Goal: Task Accomplishment & Management: Use online tool/utility

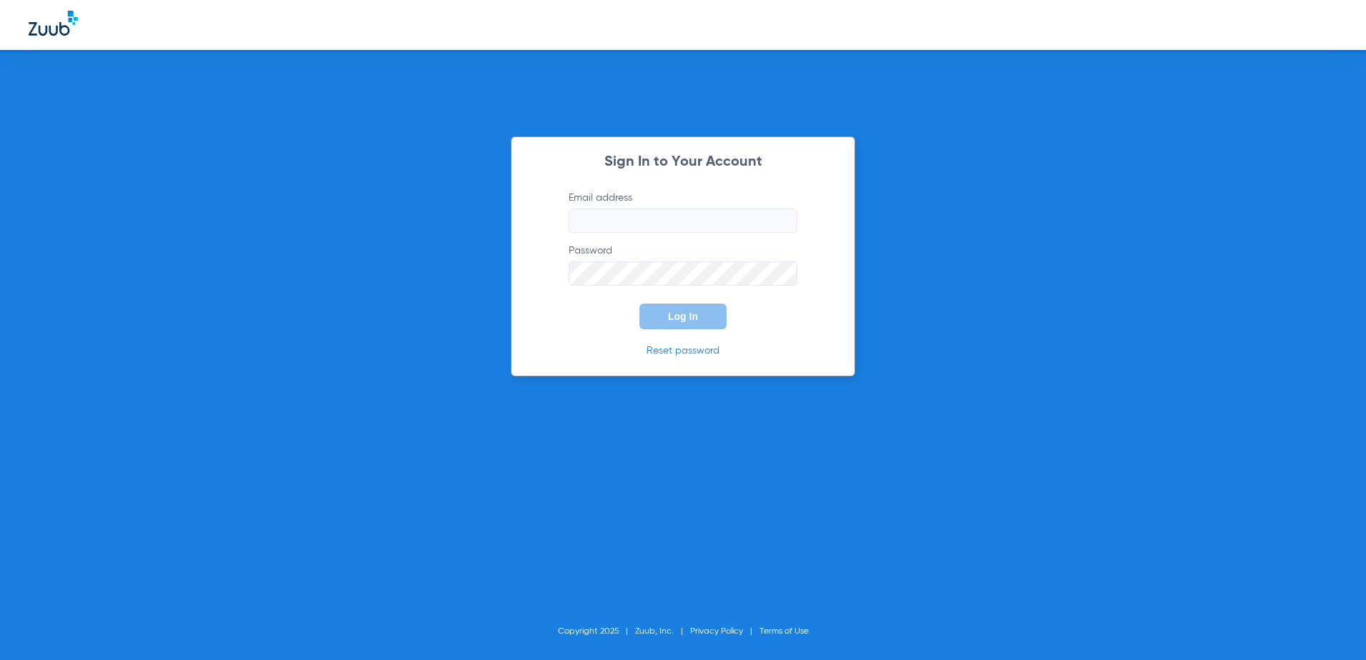
type input "ingrylasting@gmail.com"
click at [674, 320] on span "Log In" at bounding box center [683, 316] width 30 height 11
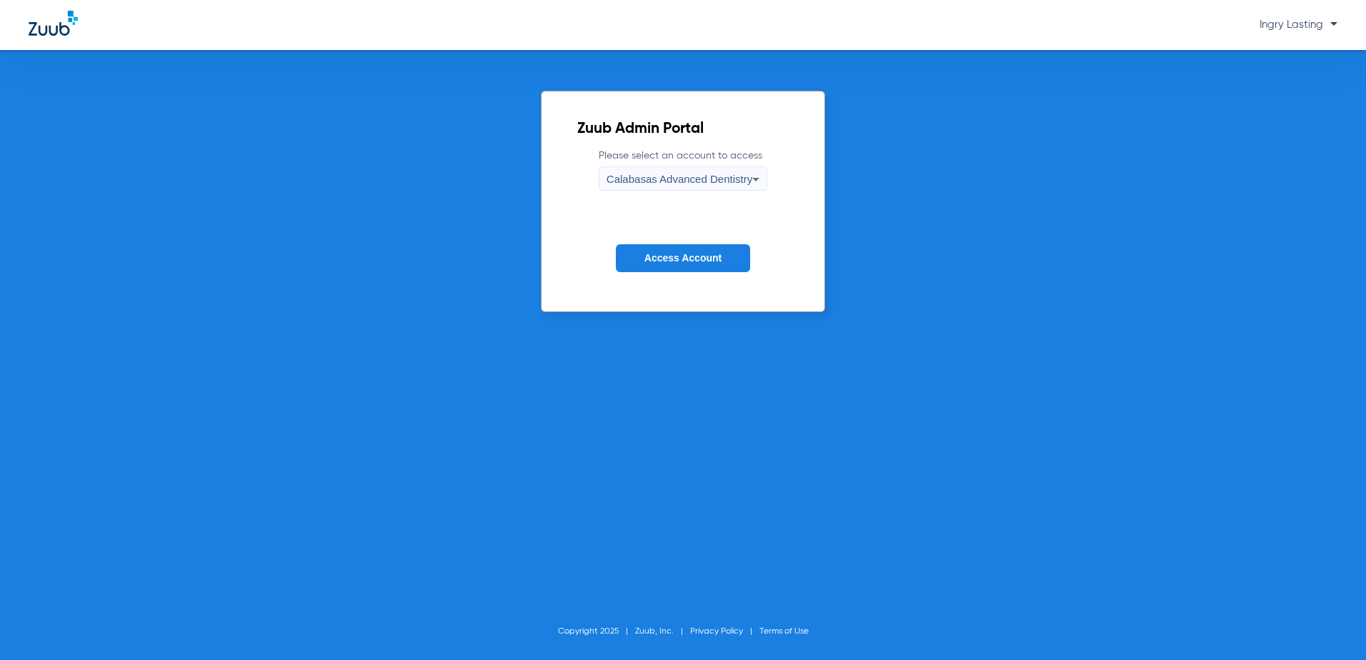
click at [681, 194] on form "Please select an account to access Calabasas Advanced Dentistry Access Account" at bounding box center [682, 221] width 211 height 145
click at [679, 186] on div "Calabasas Advanced Dentistry" at bounding box center [679, 179] width 146 height 24
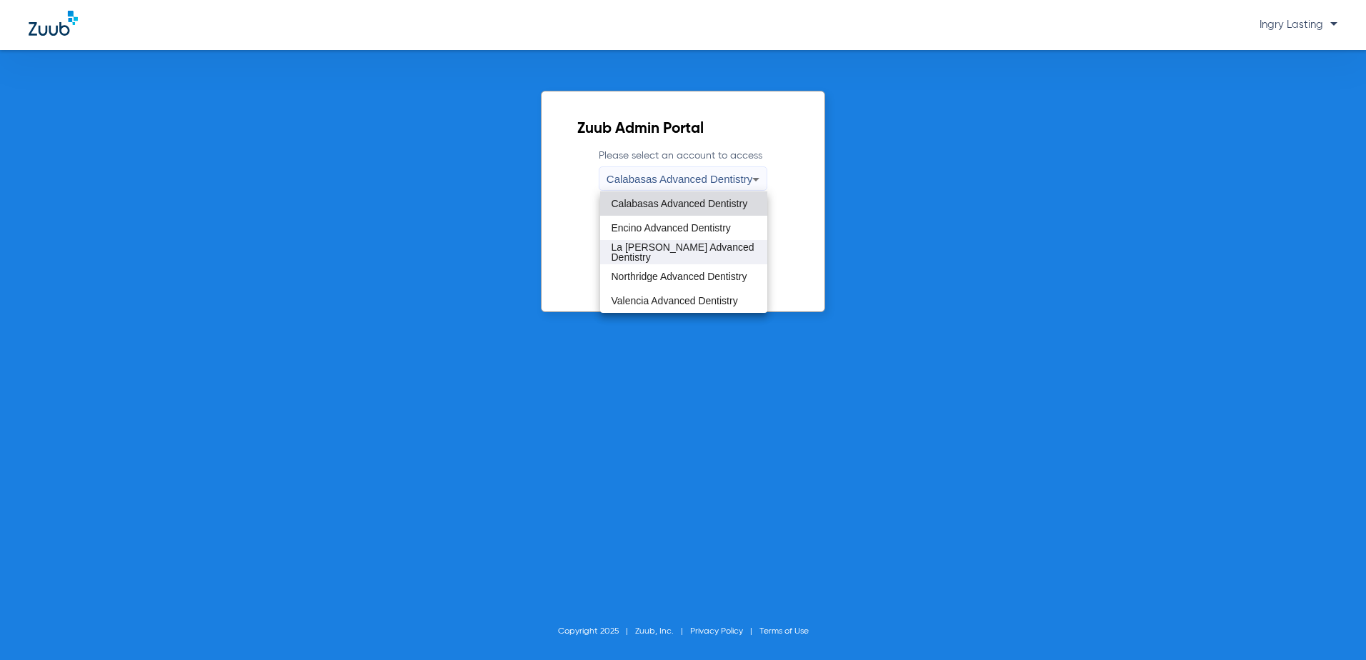
click at [649, 246] on span "La Puente Advanced Dentistry" at bounding box center [683, 252] width 145 height 20
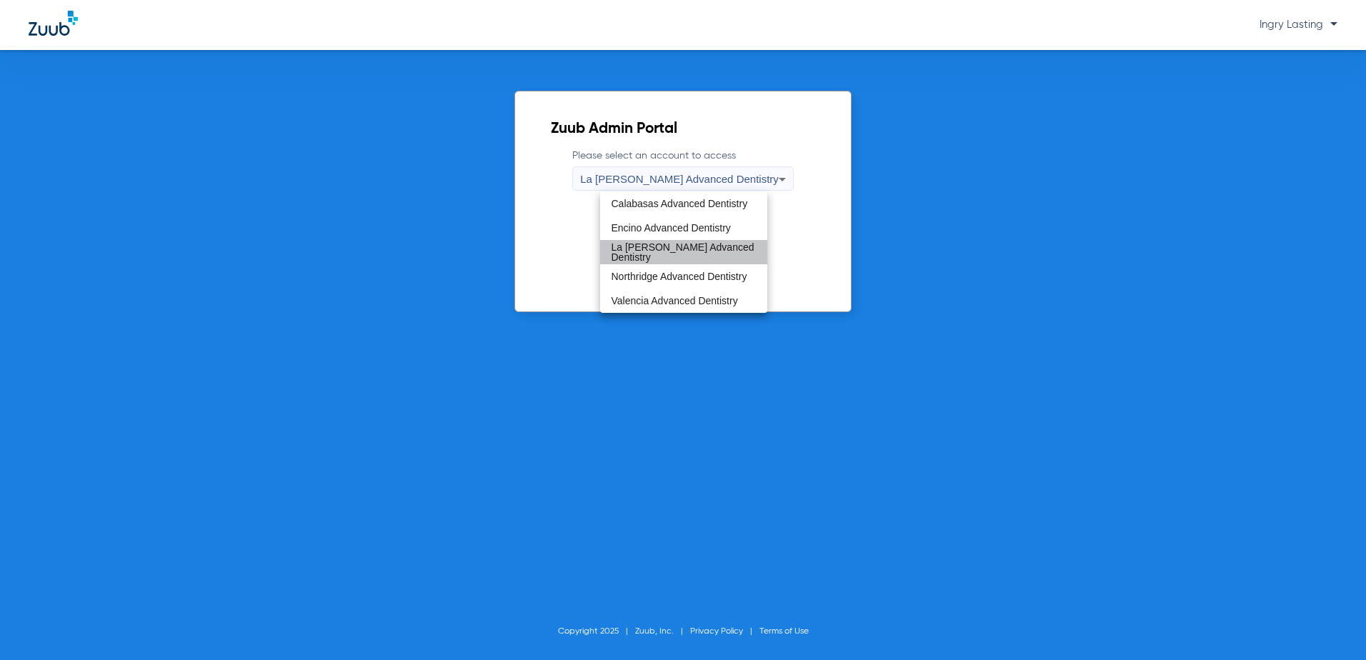
click at [648, 254] on span "Access Account" at bounding box center [682, 257] width 77 height 11
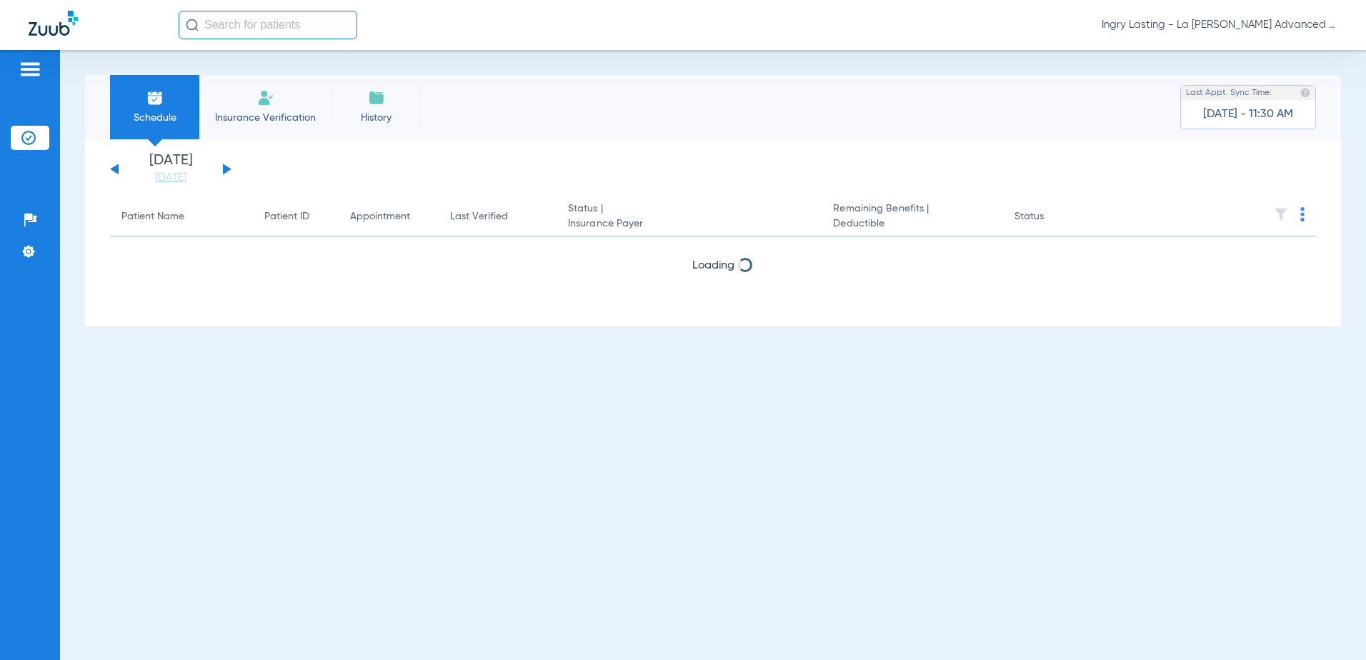
click at [224, 161] on div "Monday 06-09-2025 Tuesday 06-10-2025 Wednesday 06-11-2025 Thursday 06-12-2025 F…" at bounding box center [170, 169] width 121 height 31
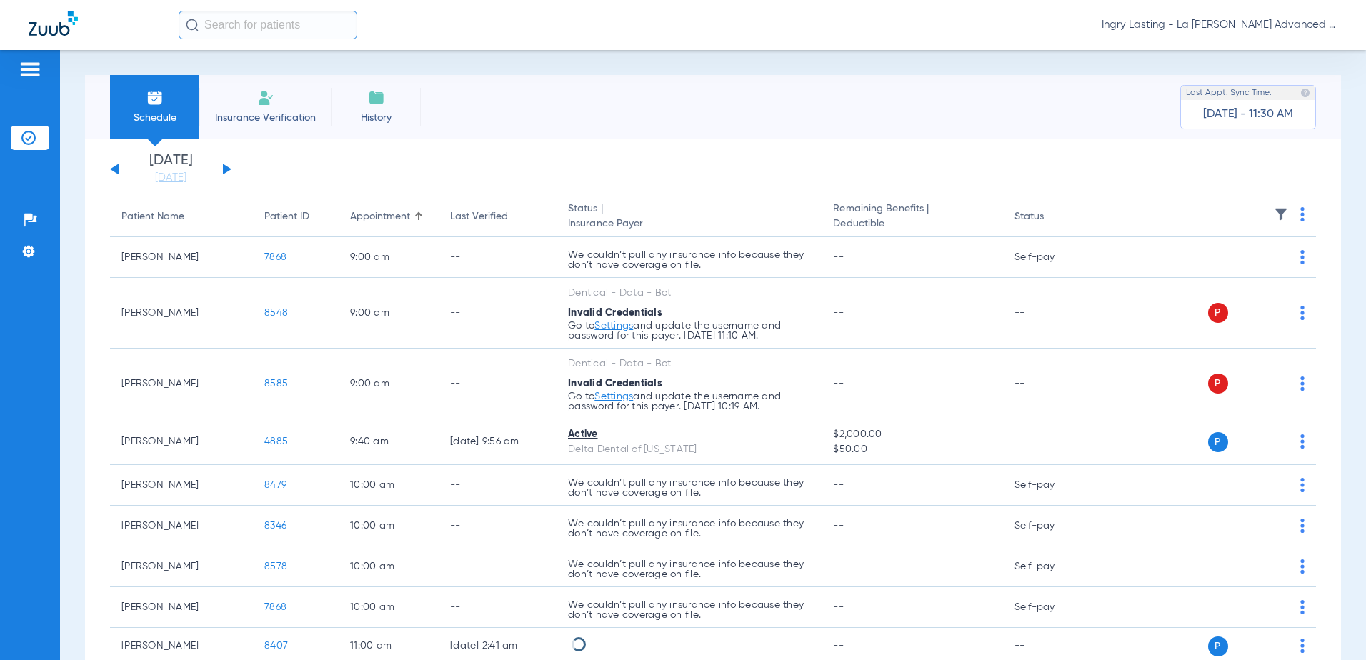
click at [224, 166] on button at bounding box center [227, 169] width 9 height 11
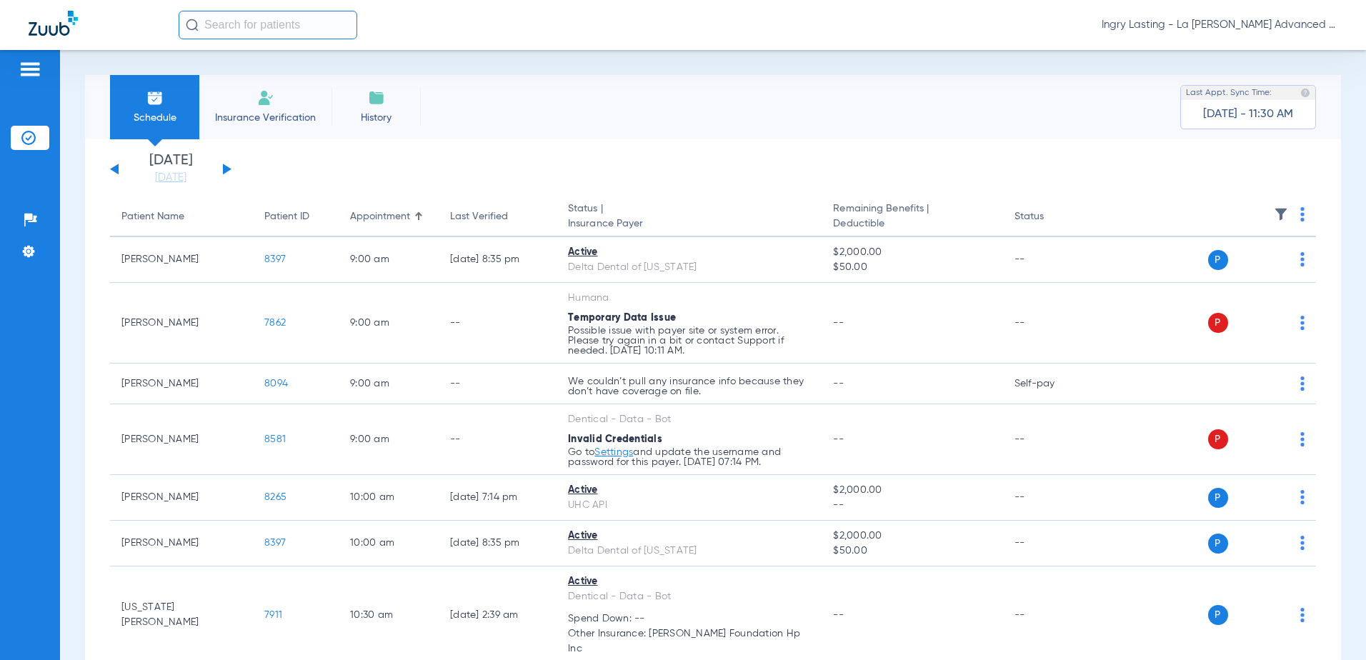
click at [119, 169] on div "Monday 06-09-2025 Tuesday 06-10-2025 Wednesday 06-11-2025 Thursday 06-12-2025 F…" at bounding box center [170, 169] width 121 height 31
click at [114, 169] on button at bounding box center [114, 169] width 9 height 11
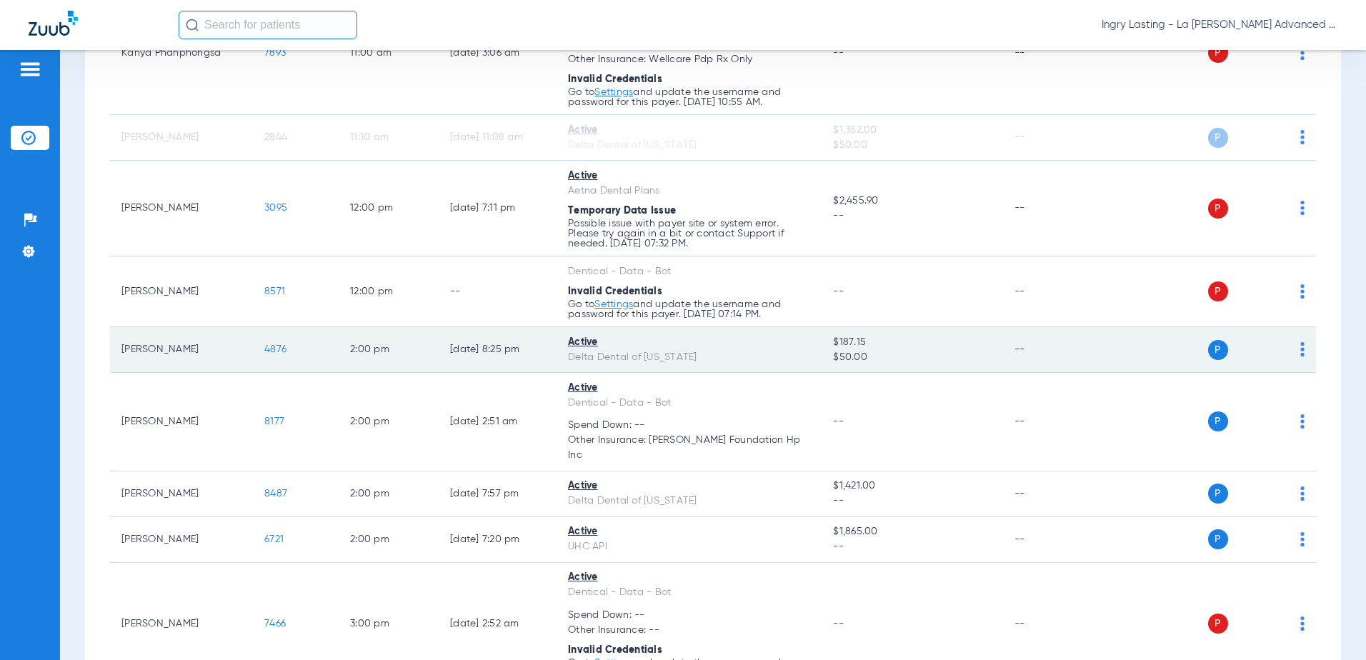
scroll to position [786, 0]
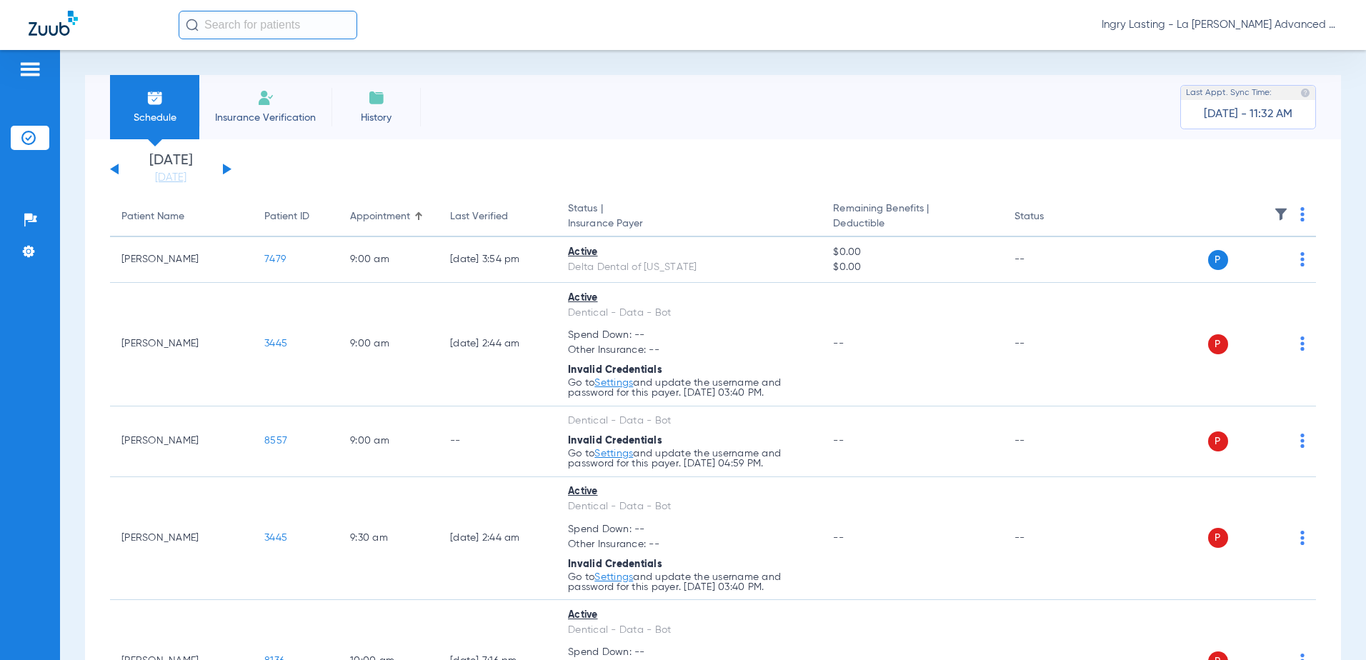
click at [118, 171] on button at bounding box center [114, 169] width 9 height 11
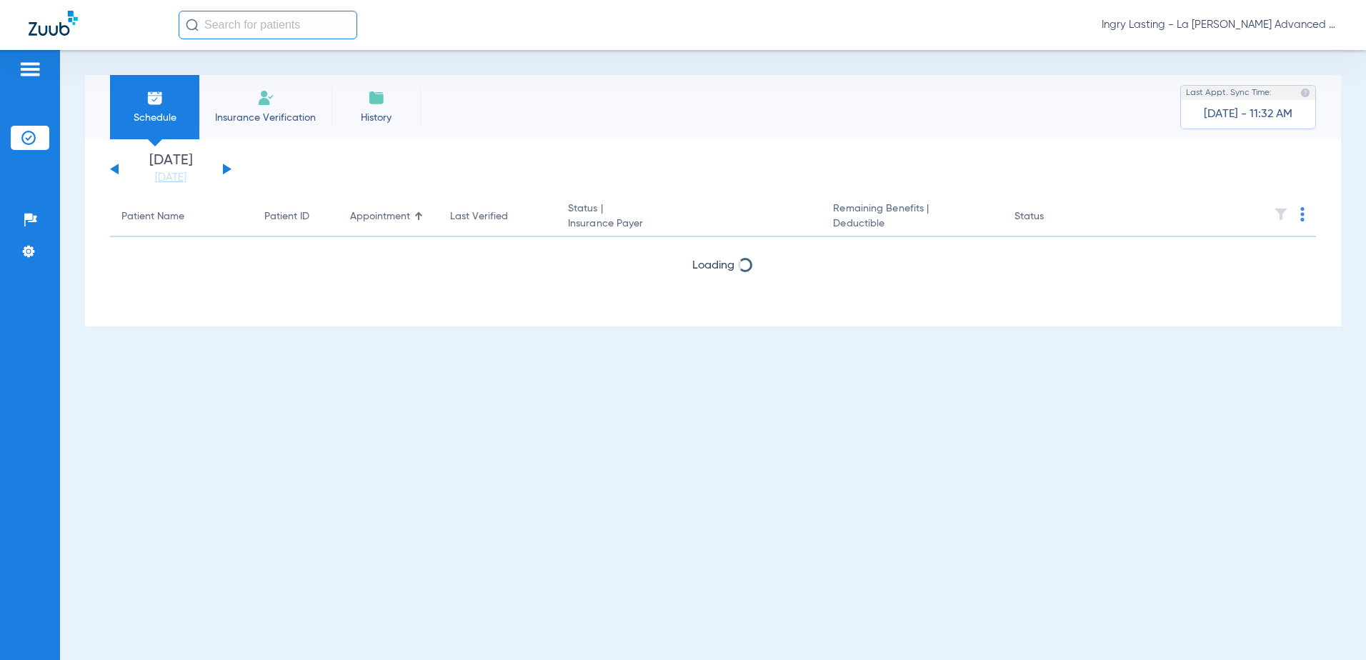
click at [225, 166] on button at bounding box center [227, 169] width 9 height 11
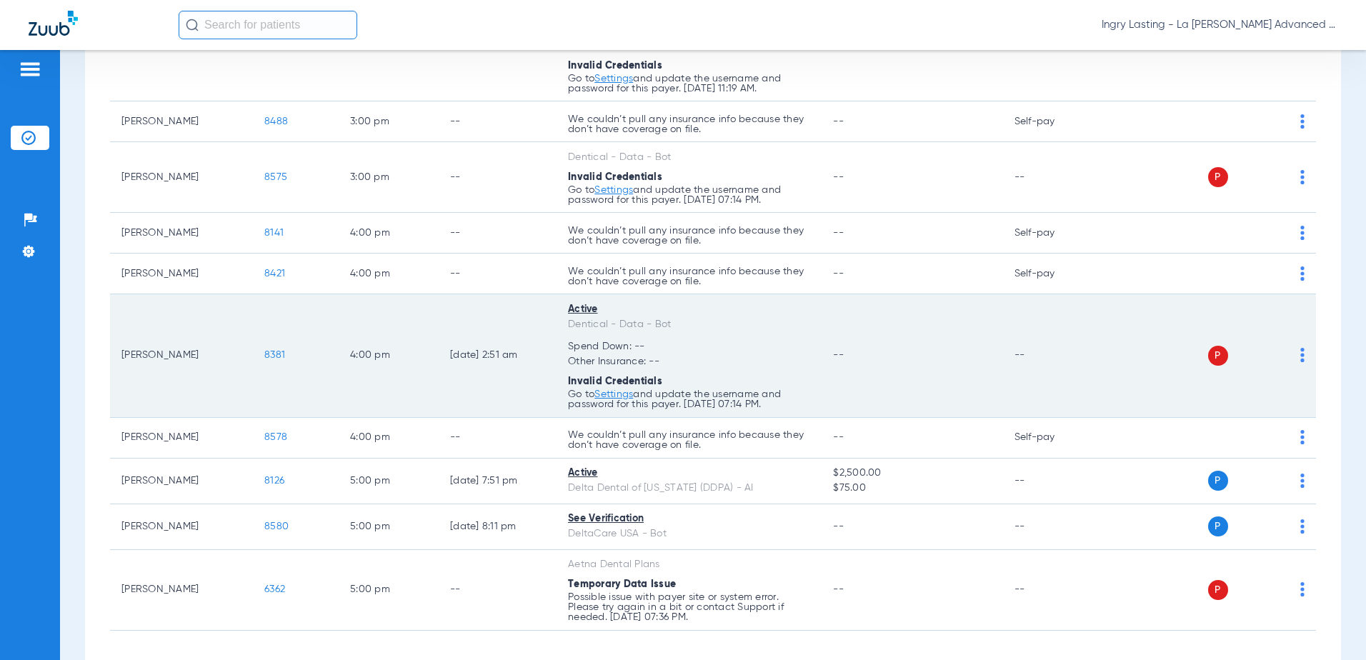
scroll to position [1391, 0]
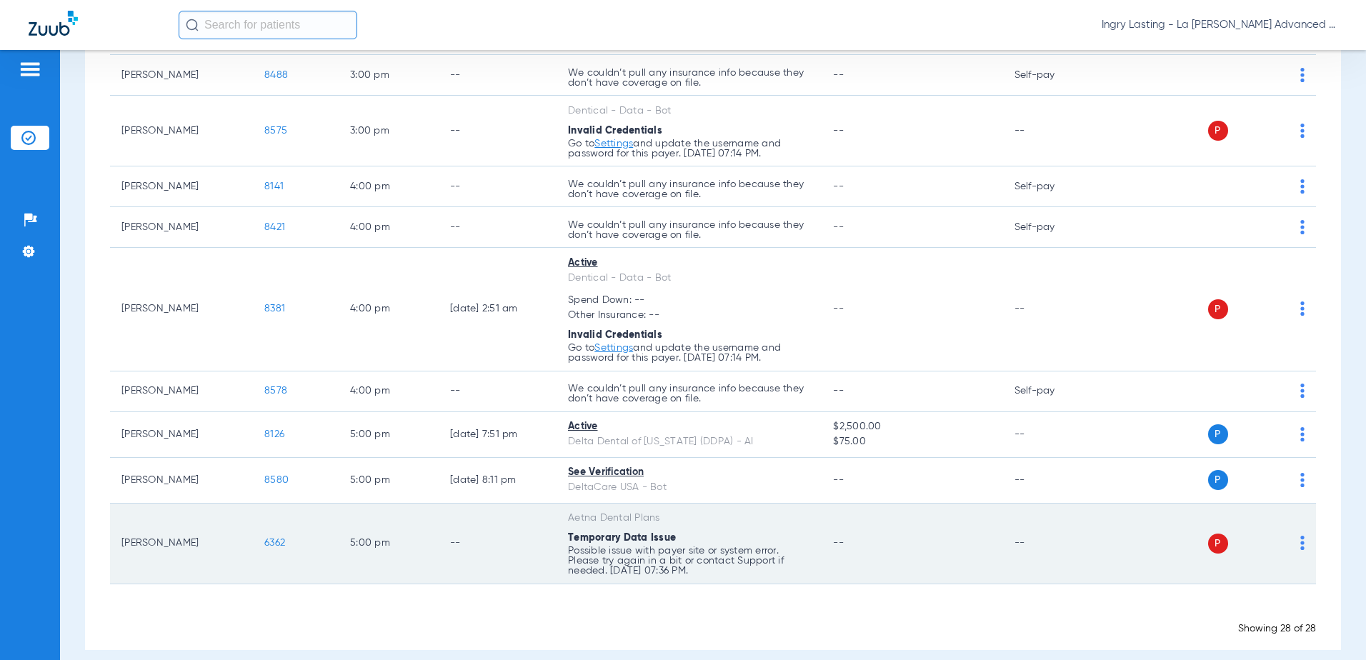
click at [269, 538] on span "6362" at bounding box center [274, 543] width 21 height 10
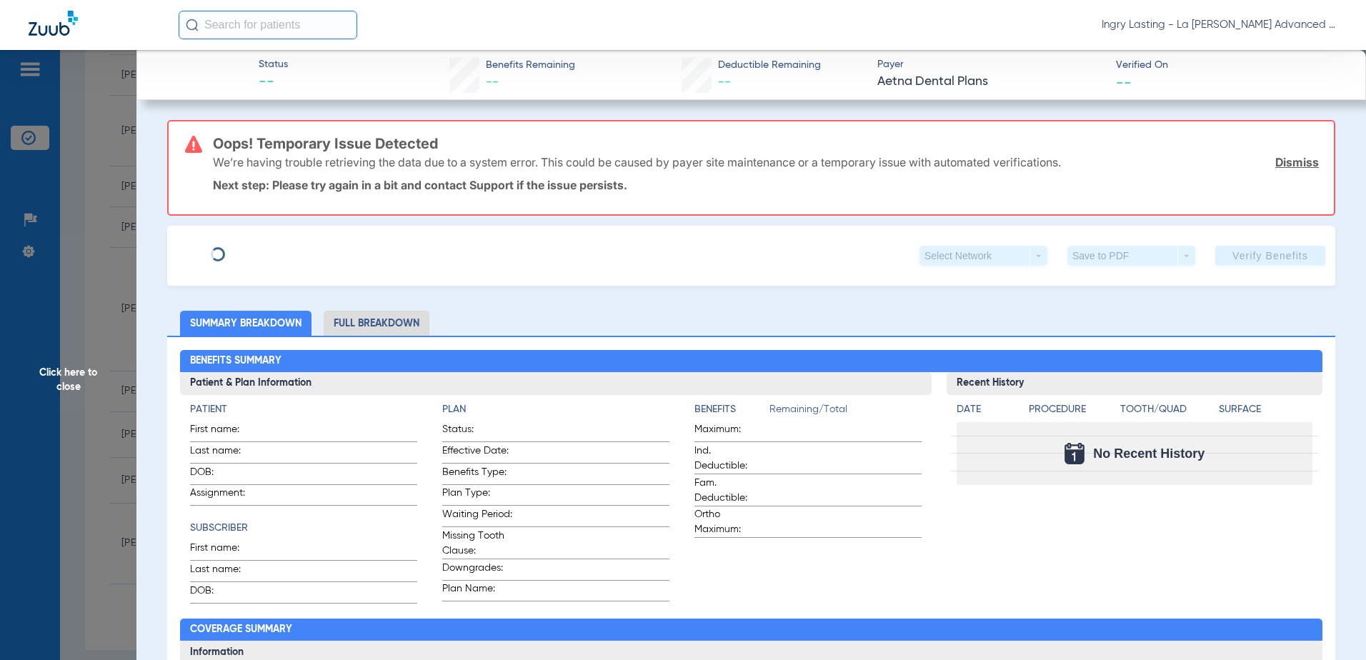
type input "Stephanie"
type input "Wang"
type input "12/06/1971"
type input "W280603249"
type input "019414601400001"
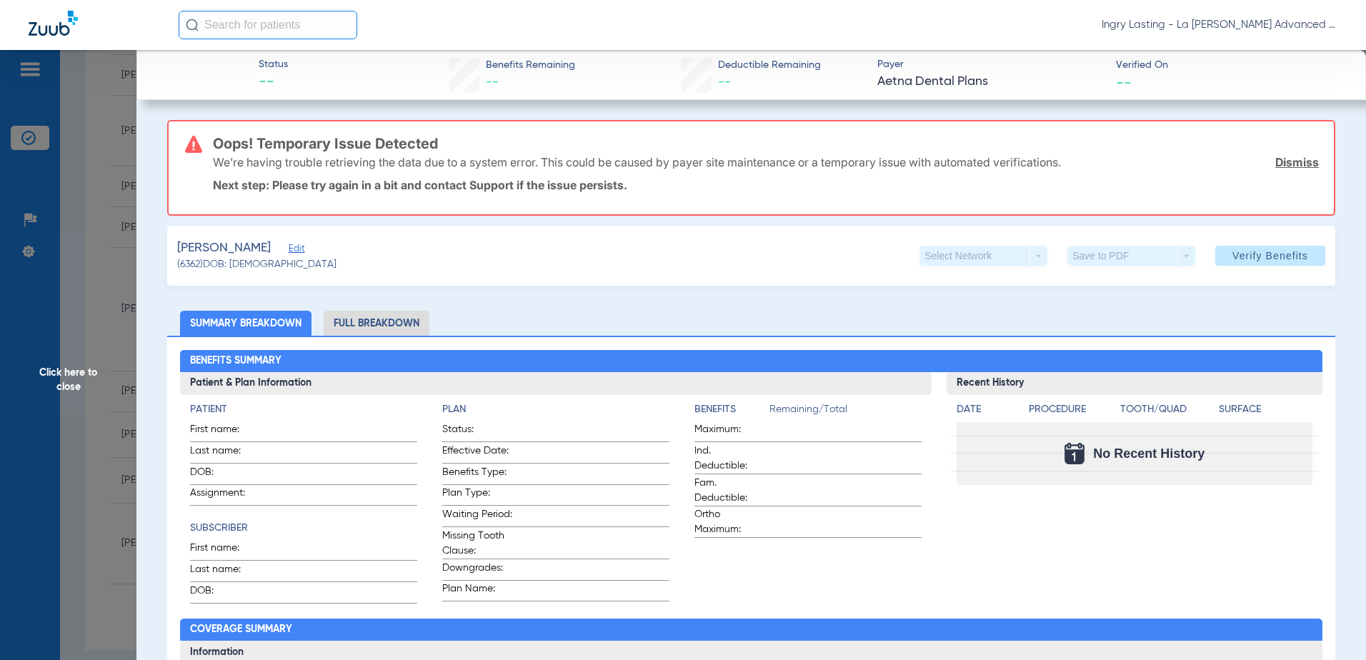
click at [289, 244] on span "Edit" at bounding box center [295, 251] width 13 height 14
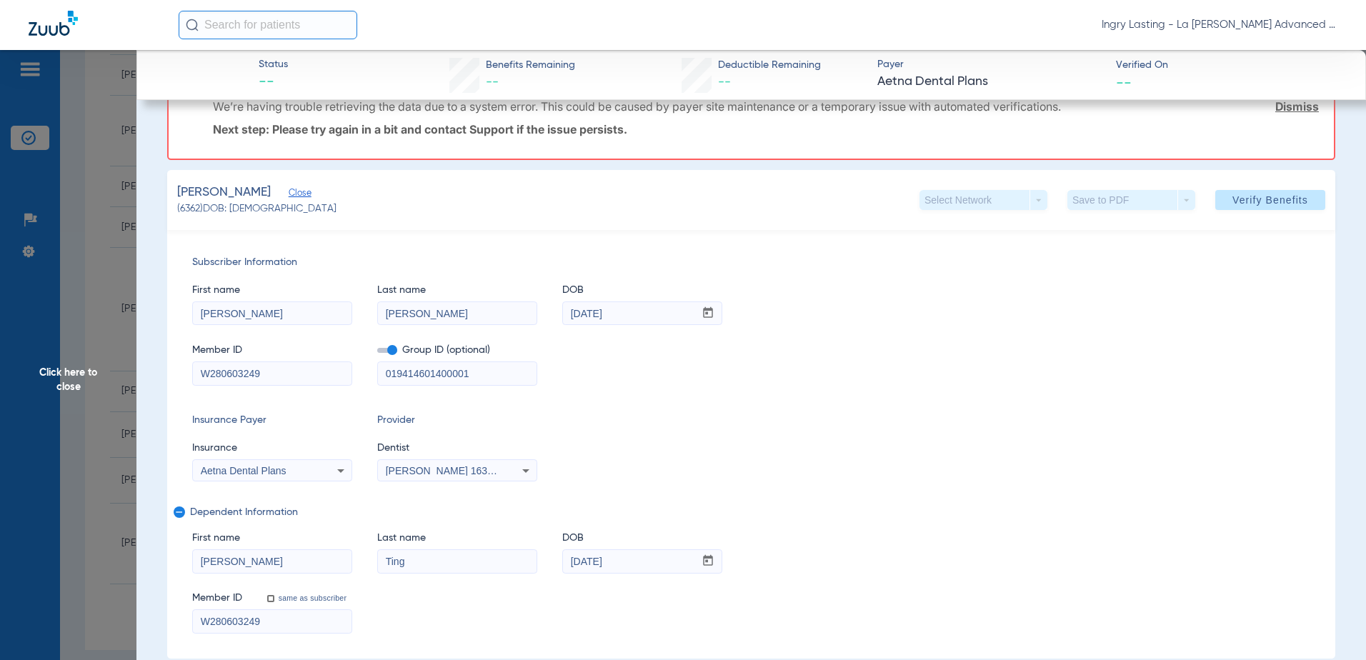
scroll to position [143, 0]
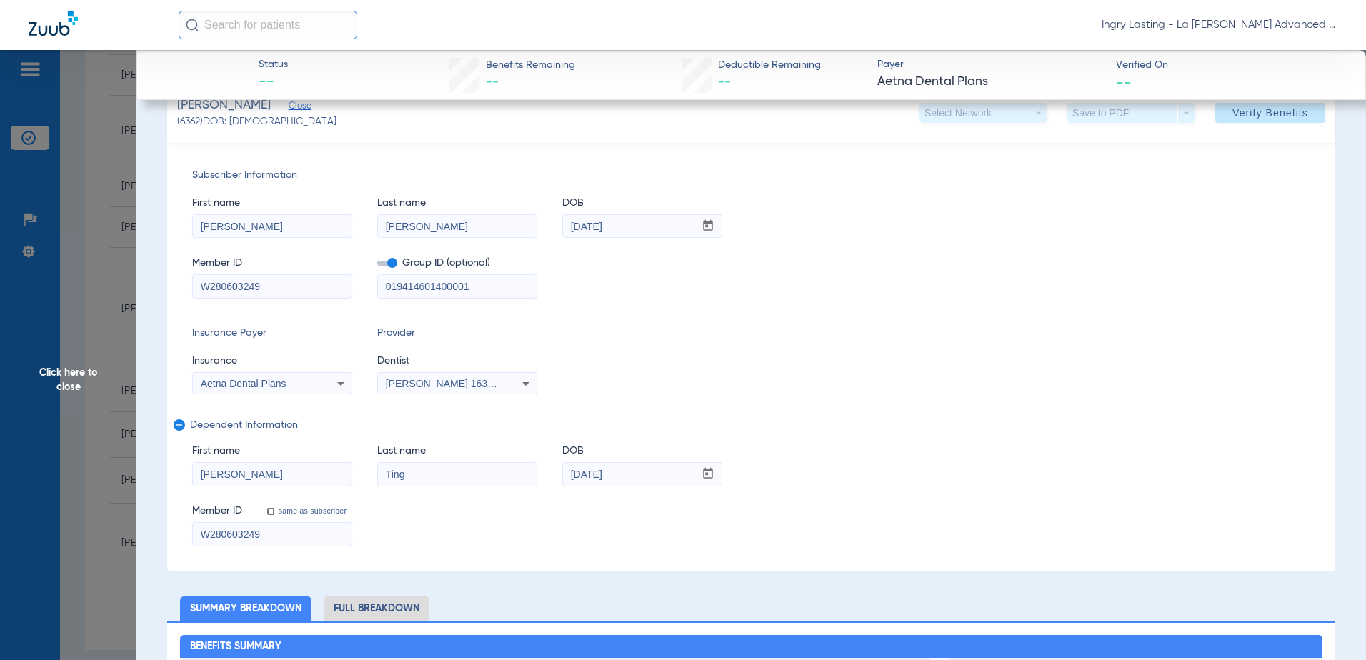
click at [389, 263] on span at bounding box center [387, 263] width 20 height 5
click at [377, 266] on input "checkbox" at bounding box center [377, 266] width 0 height 0
click at [396, 389] on div "[PERSON_NAME] 1639402225" at bounding box center [457, 383] width 159 height 17
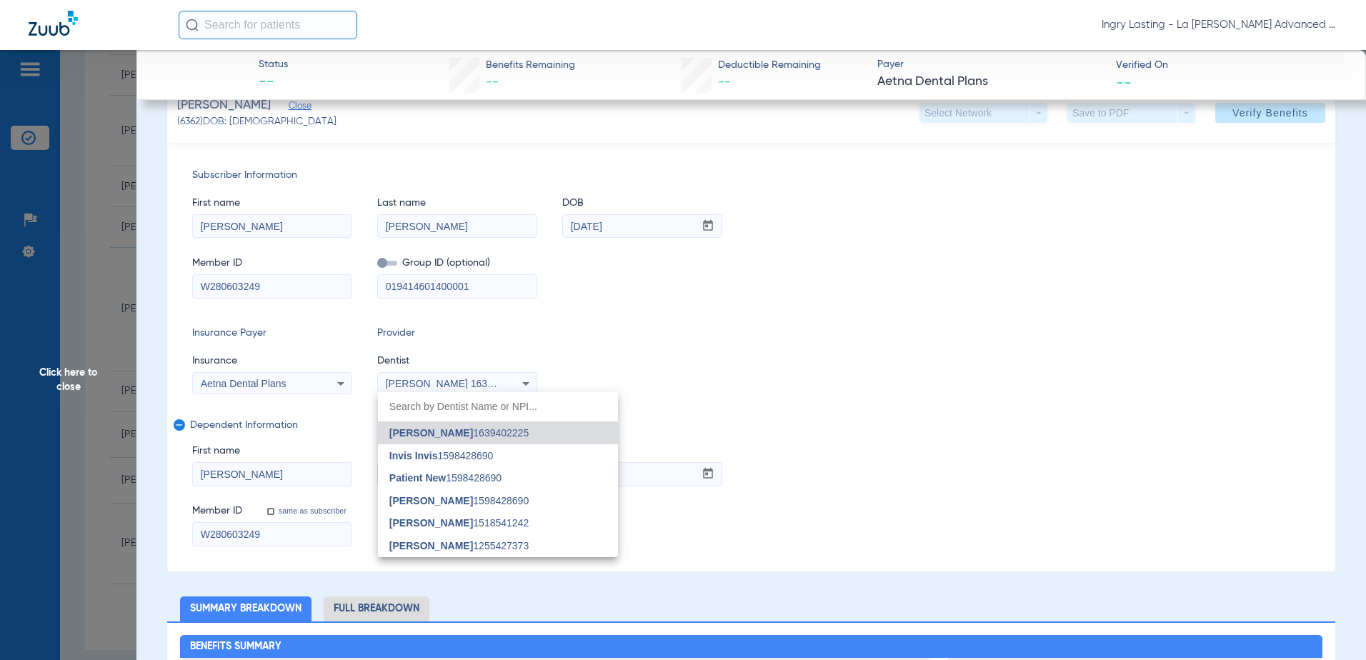
click at [396, 389] on div at bounding box center [683, 330] width 1366 height 660
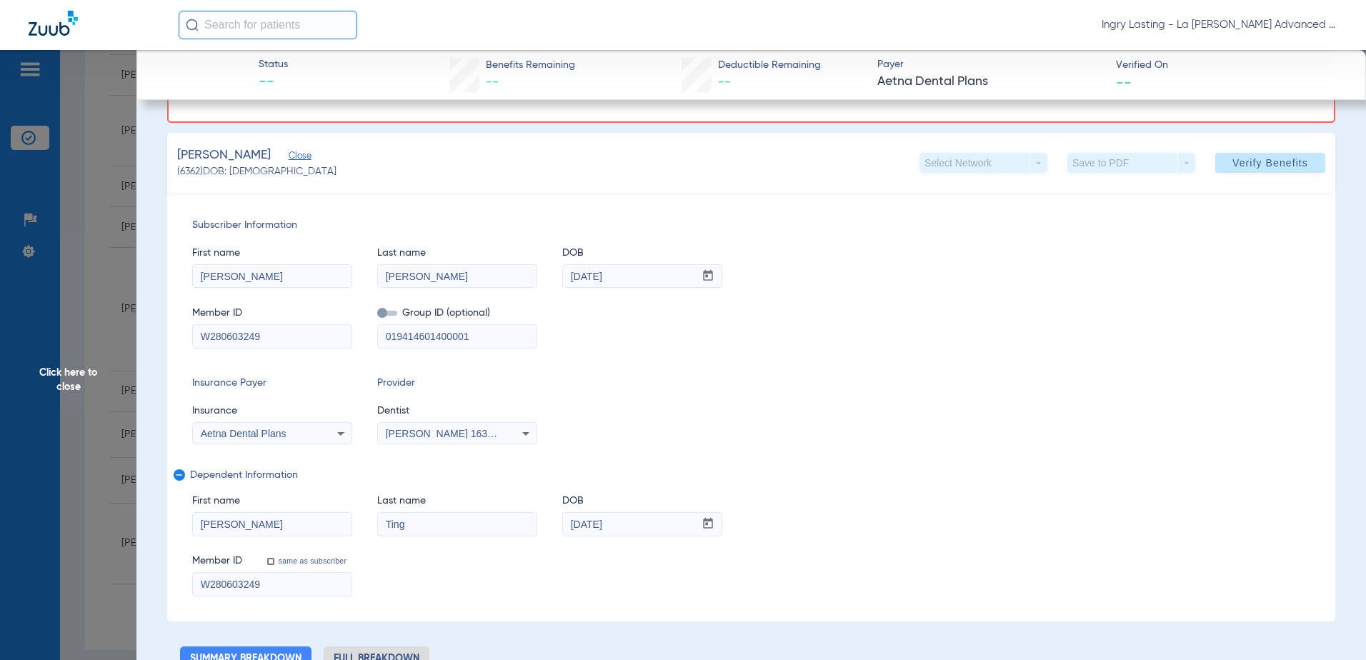
scroll to position [71, 0]
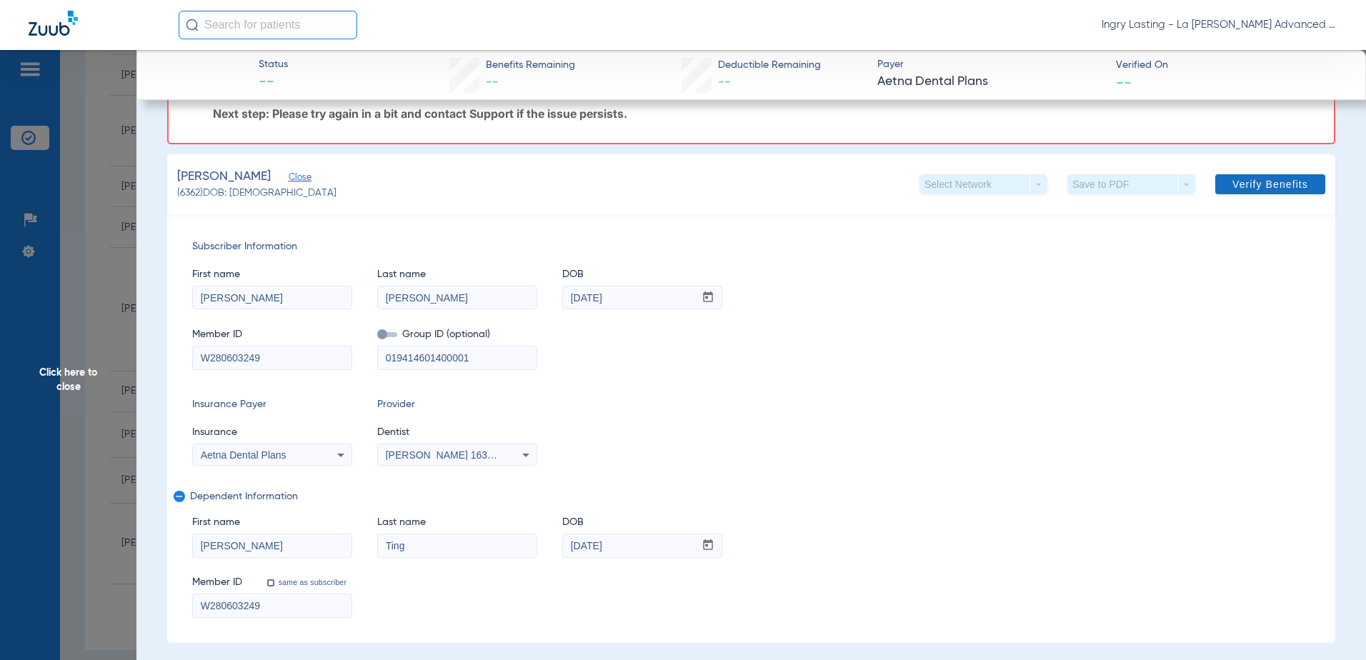
click at [1255, 186] on span "Verify Benefits" at bounding box center [1270, 184] width 76 height 11
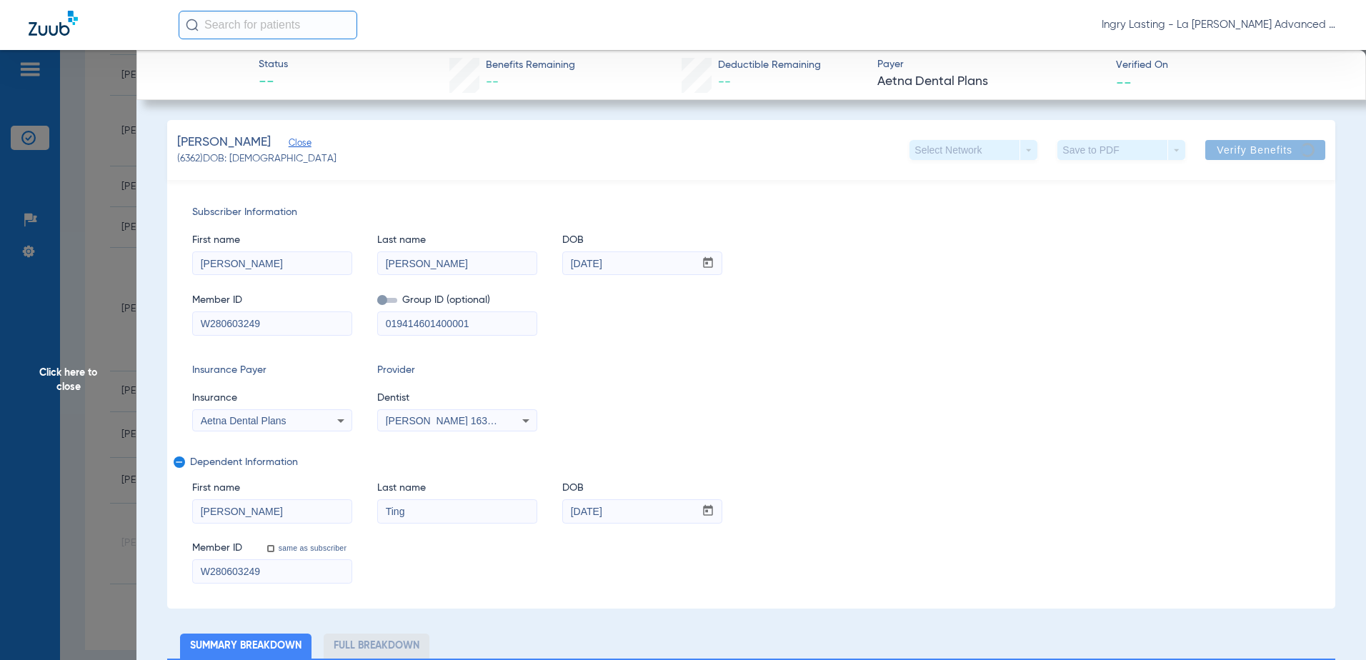
scroll to position [1431, 0]
drag, startPoint x: 1259, startPoint y: 191, endPoint x: 1253, endPoint y: 201, distance: 10.9
click at [1259, 192] on div "Subscriber Information First name Stephanie Last name Wang DOB mm / dd / yyyy 1…" at bounding box center [751, 394] width 1168 height 429
click at [1239, 169] on div "Ting, Wesley Close (6362) DOB: 06/23/2005 Select Network arrow_drop_down Save t…" at bounding box center [751, 150] width 1168 height 60
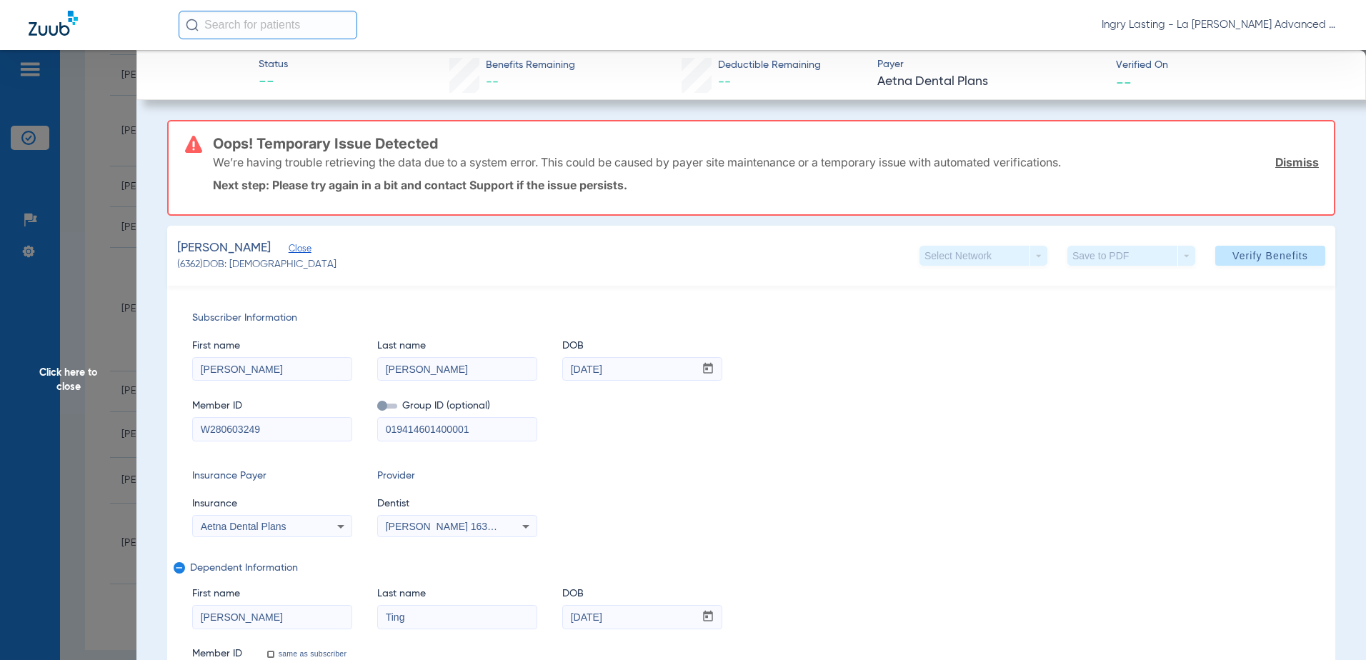
click at [108, 146] on span "Click here to close" at bounding box center [68, 380] width 136 height 660
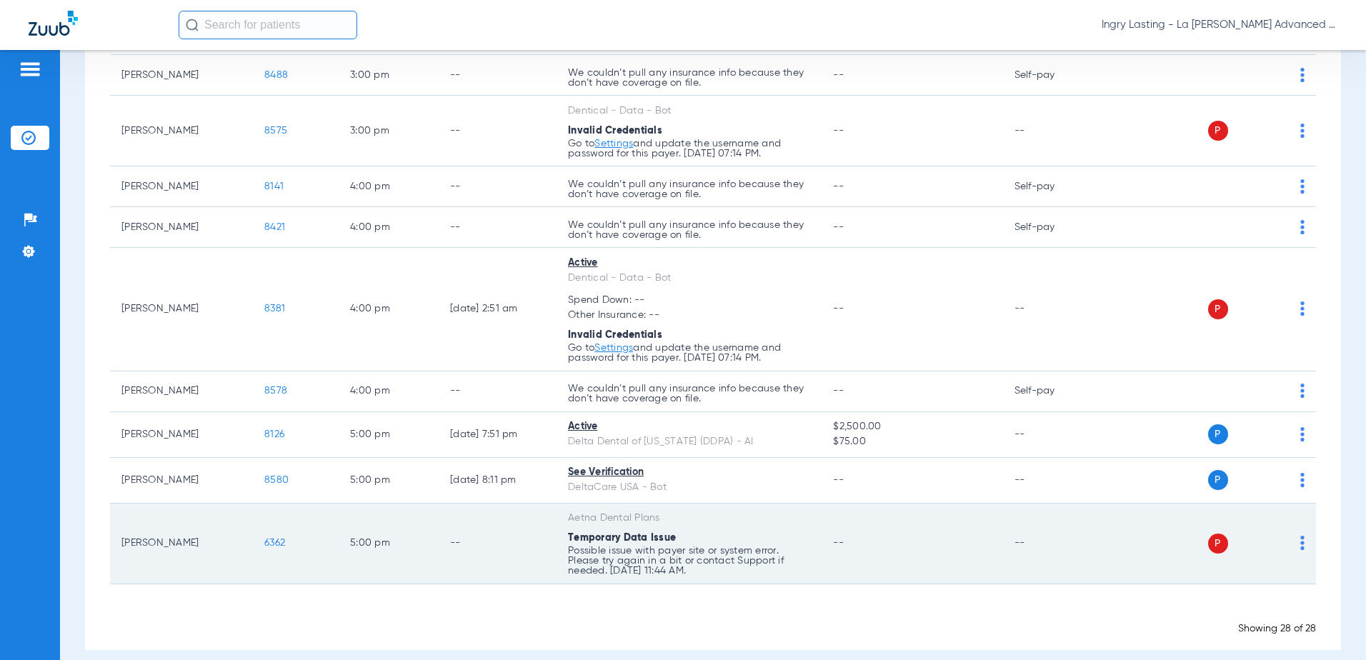
click at [282, 538] on span "6362" at bounding box center [274, 543] width 21 height 10
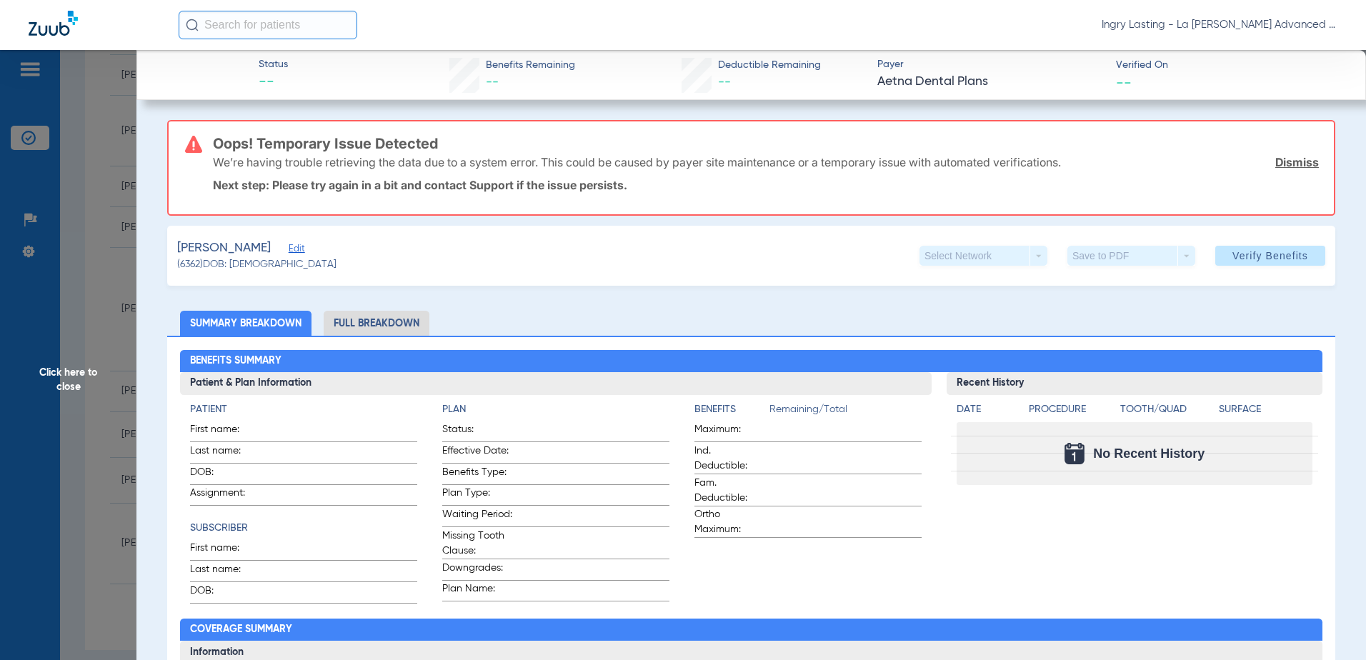
click at [123, 329] on span "Click here to close" at bounding box center [68, 380] width 136 height 660
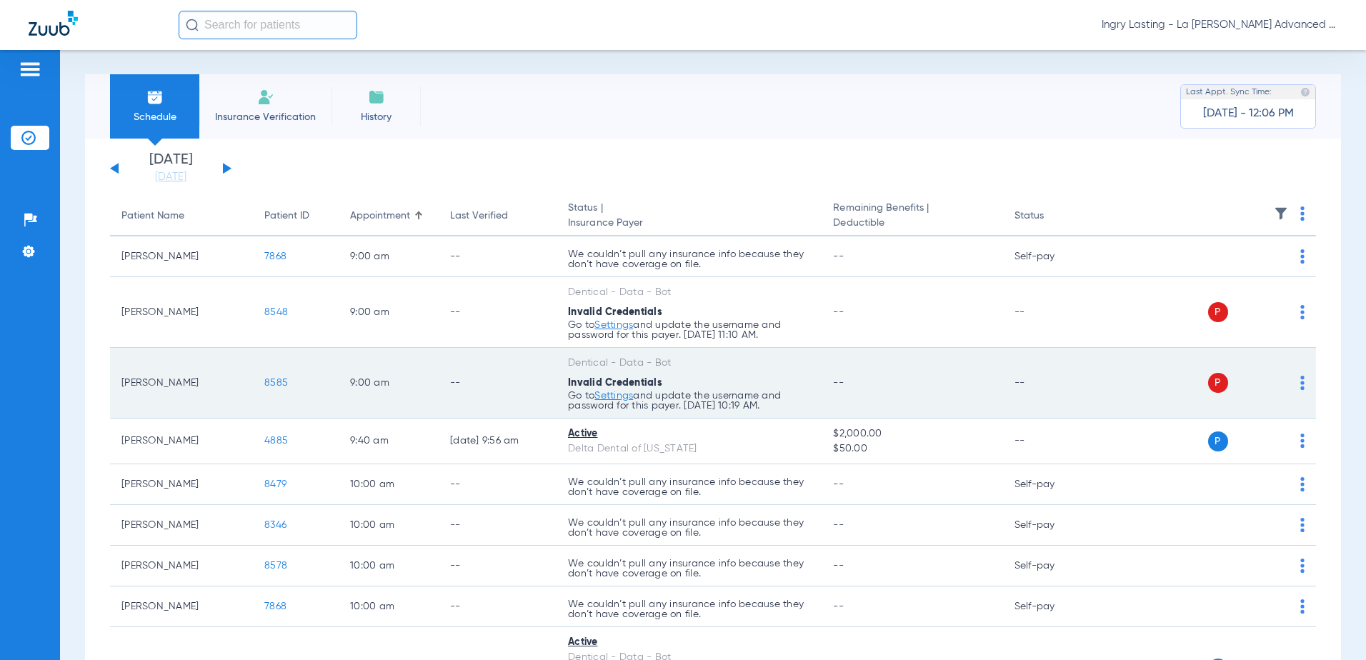
scroll to position [0, 0]
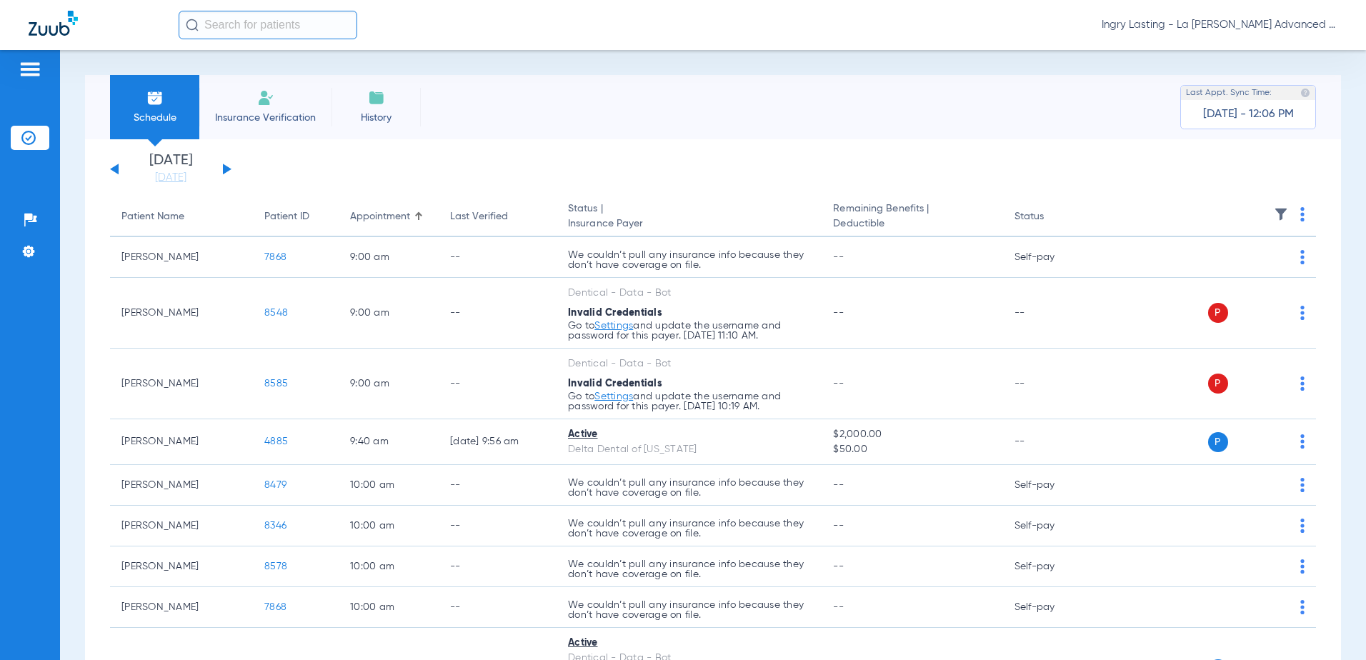
click at [228, 174] on div "Monday 06-09-2025 Tuesday 06-10-2025 Wednesday 06-11-2025 Thursday 06-12-2025 F…" at bounding box center [170, 169] width 121 height 31
click at [221, 170] on div "Monday 06-09-2025 Tuesday 06-10-2025 Wednesday 06-11-2025 Thursday 06-12-2025 F…" at bounding box center [170, 169] width 121 height 31
click at [224, 169] on button at bounding box center [227, 169] width 9 height 11
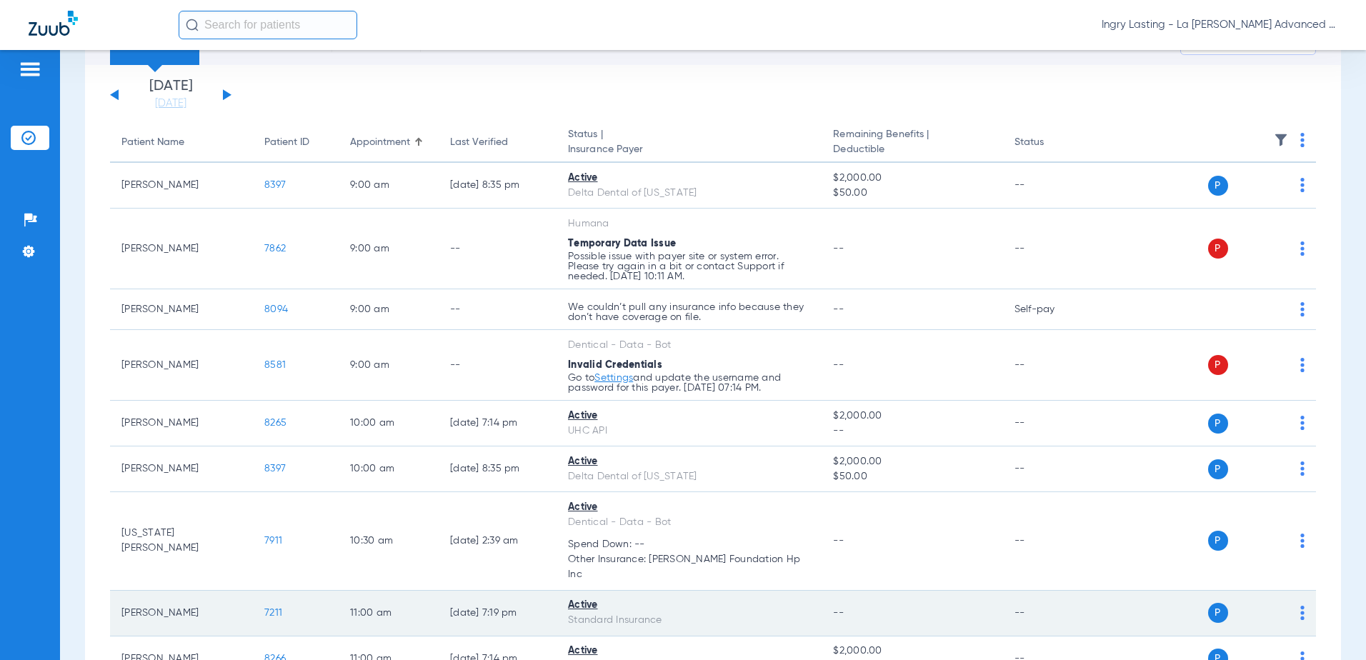
scroll to position [71, 0]
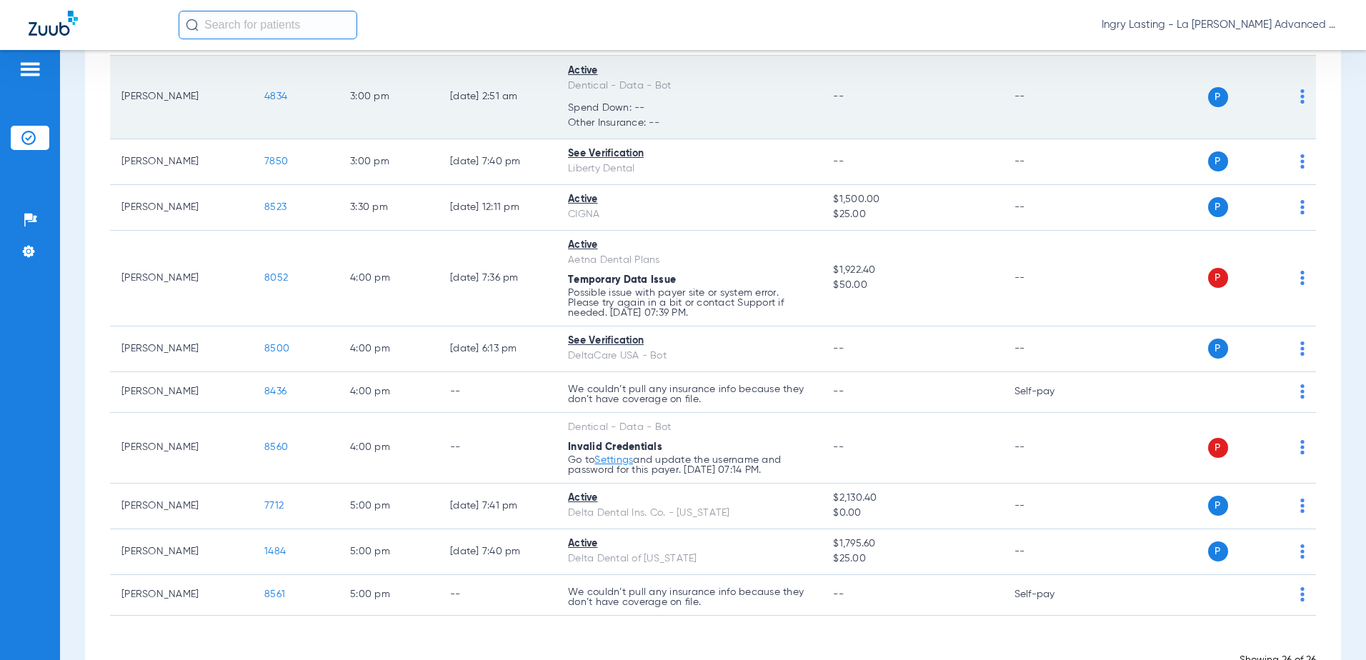
scroll to position [1119, 0]
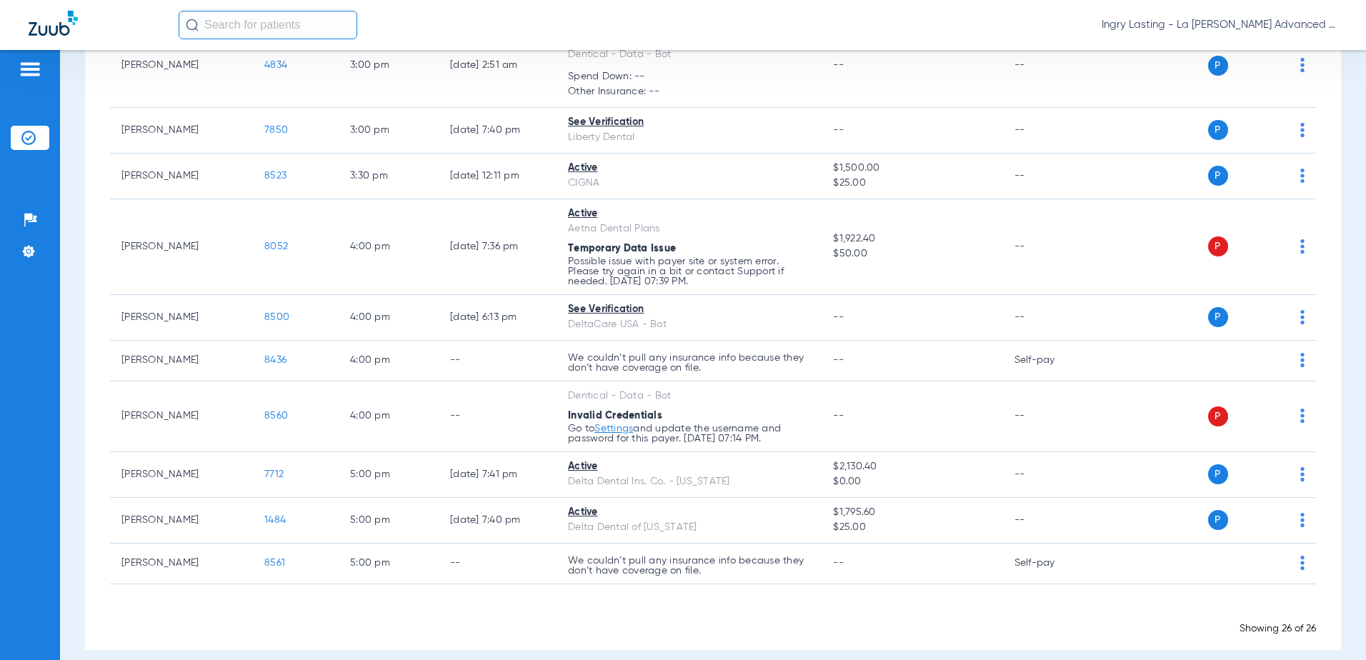
click at [64, 34] on img at bounding box center [53, 23] width 49 height 25
click at [1274, 28] on span "Ingry Lasting - La Puente Advanced Dentistry" at bounding box center [1219, 25] width 236 height 14
click at [1256, 59] on button "Account Selection" at bounding box center [1283, 50] width 103 height 29
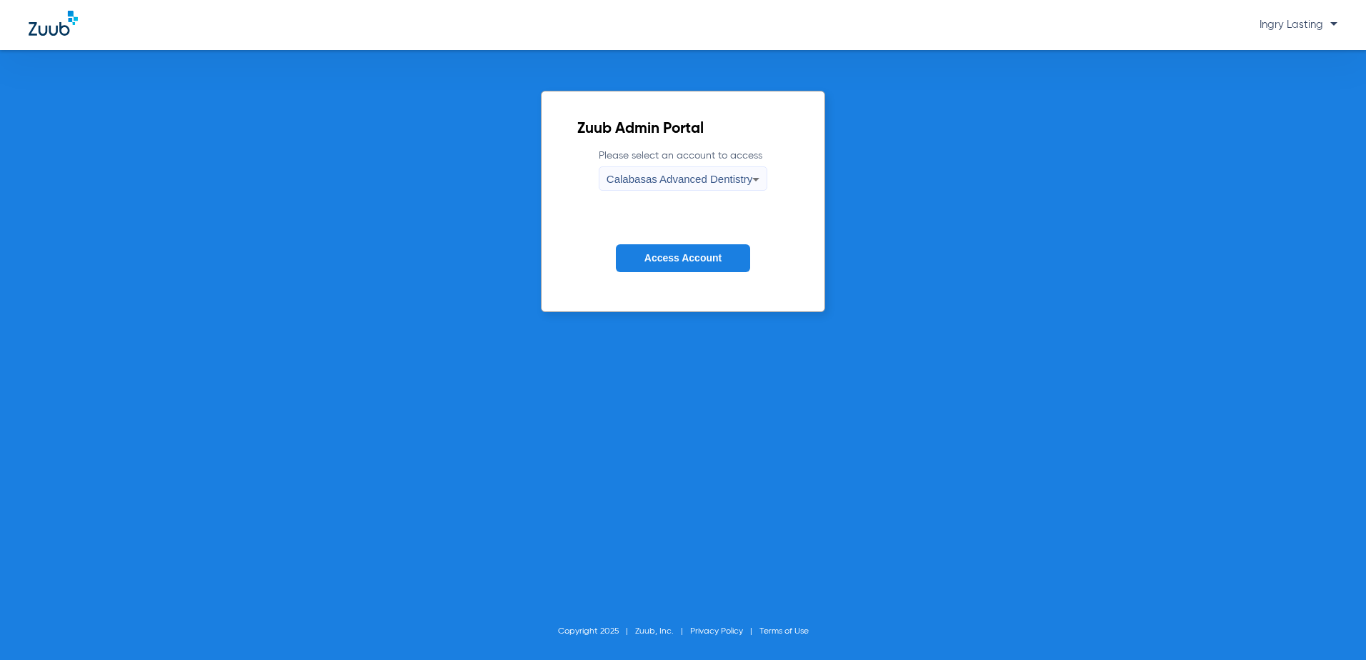
click at [740, 184] on span "Calabasas Advanced Dentistry" at bounding box center [679, 179] width 146 height 12
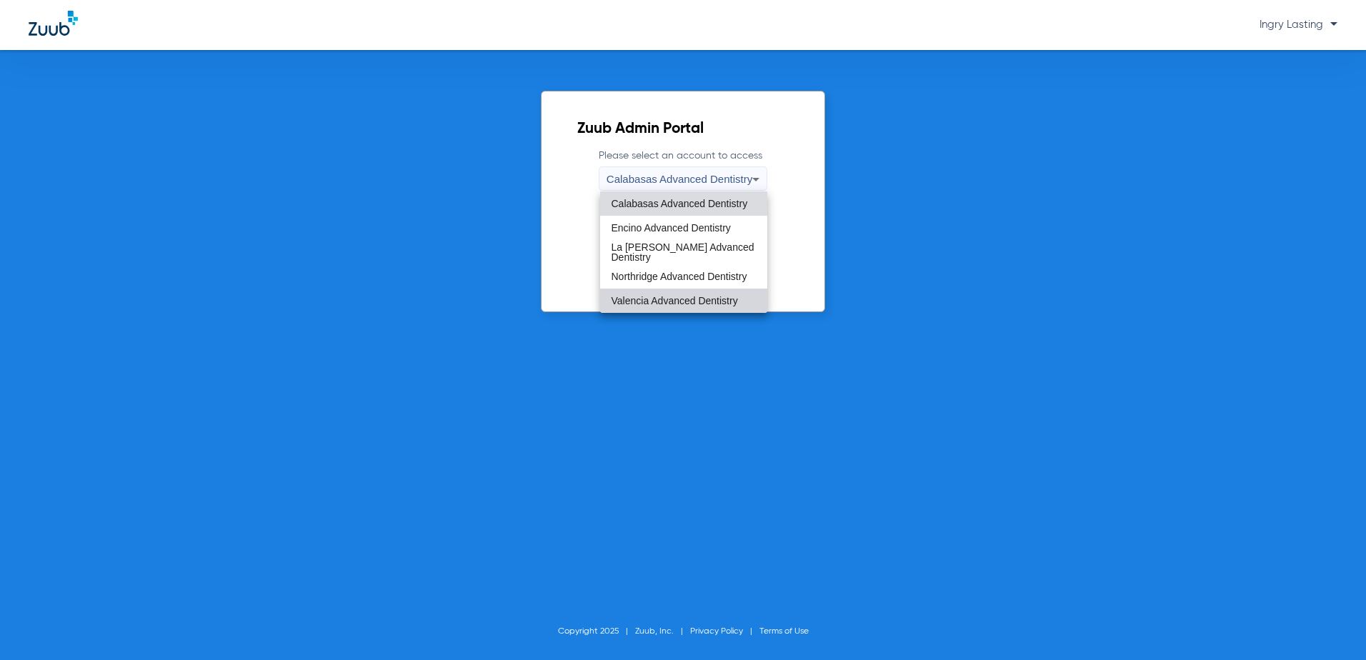
click at [634, 296] on span "Valencia Advanced Dentistry" at bounding box center [674, 301] width 126 height 10
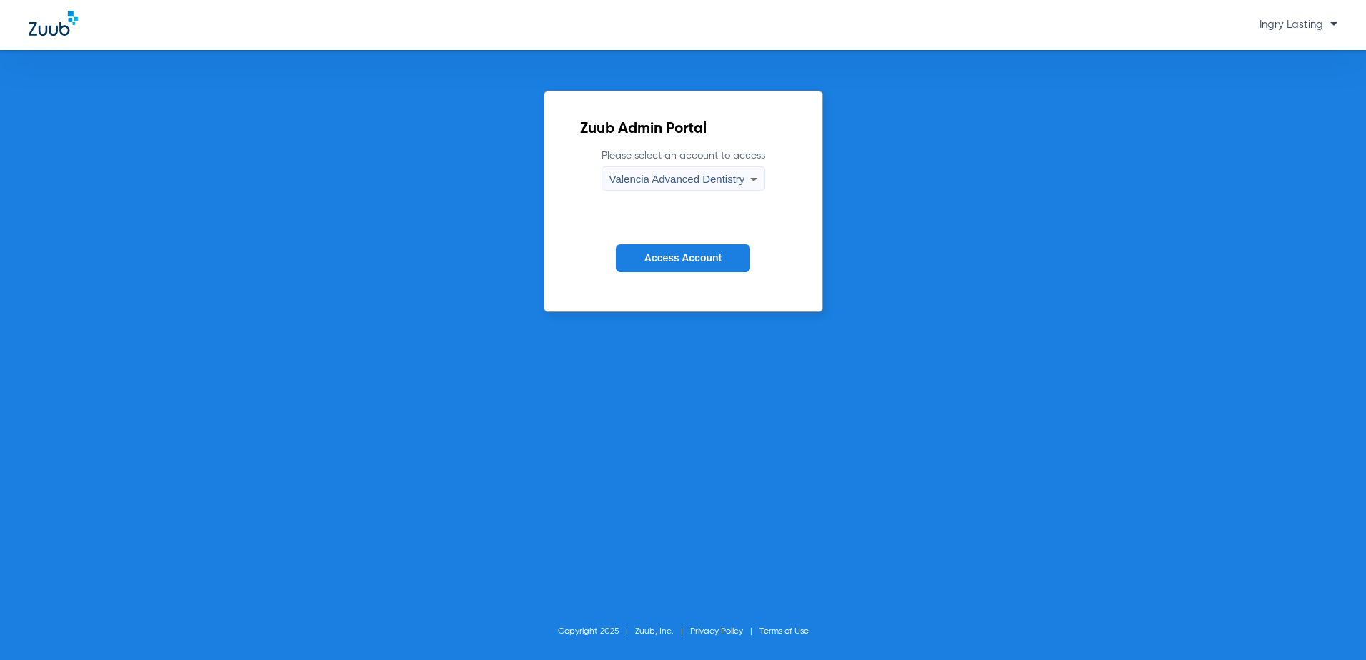
click at [651, 259] on span "Access Account" at bounding box center [682, 257] width 77 height 11
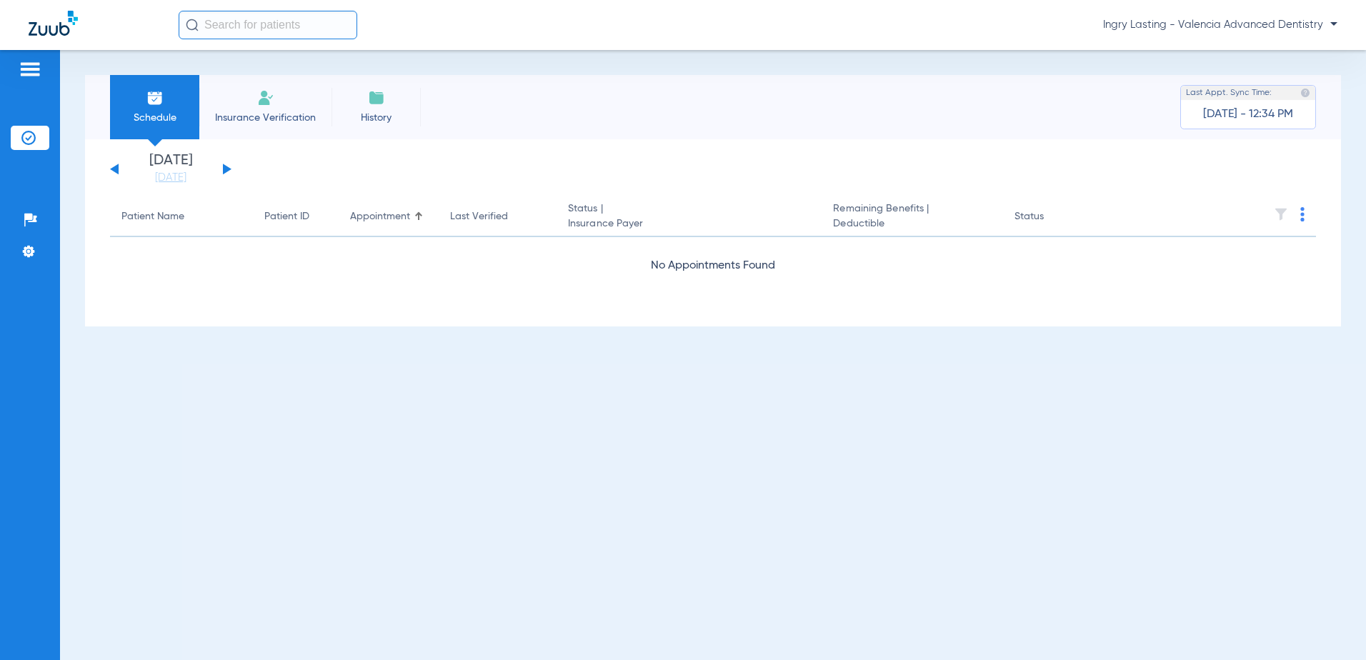
click at [214, 169] on div "Monday 06-09-2025 Tuesday 06-10-2025 Wednesday 06-11-2025 Thursday 06-12-2025 F…" at bounding box center [170, 169] width 121 height 31
click at [219, 176] on div "Monday 06-09-2025 Tuesday 06-10-2025 Wednesday 06-11-2025 Thursday 06-12-2025 F…" at bounding box center [170, 169] width 121 height 31
click at [221, 176] on div "Monday 06-09-2025 Tuesday 06-10-2025 Wednesday 06-11-2025 Thursday 06-12-2025 F…" at bounding box center [170, 169] width 121 height 31
click at [222, 173] on div "Monday 06-09-2025 Tuesday 06-10-2025 Wednesday 06-11-2025 Thursday 06-12-2025 F…" at bounding box center [170, 169] width 121 height 31
click at [226, 172] on button at bounding box center [227, 169] width 9 height 11
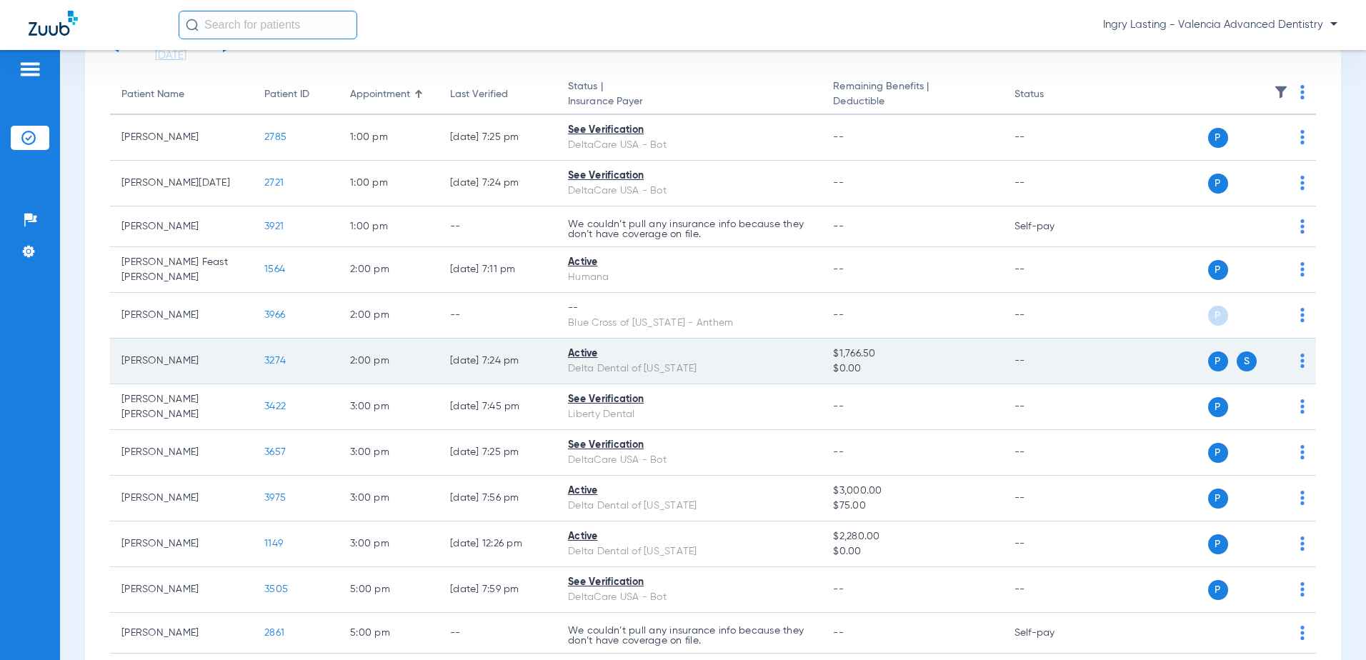
scroll to position [143, 0]
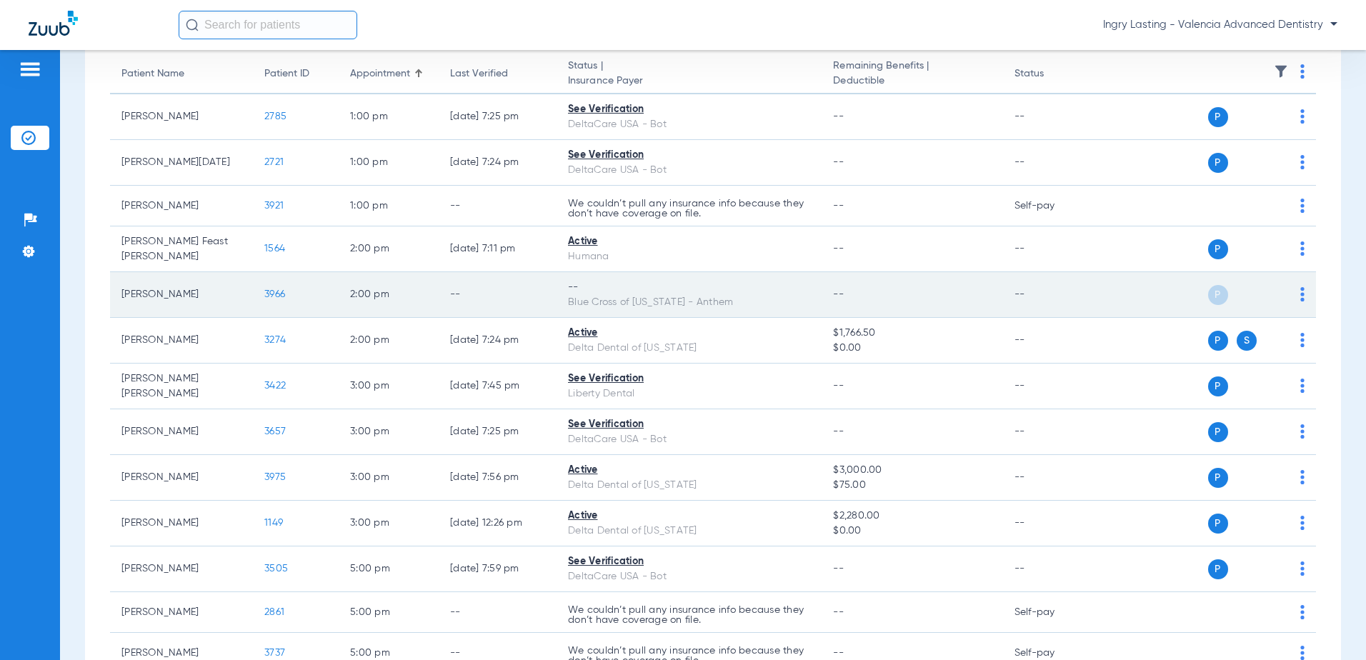
click at [280, 295] on span "3966" at bounding box center [274, 294] width 21 height 10
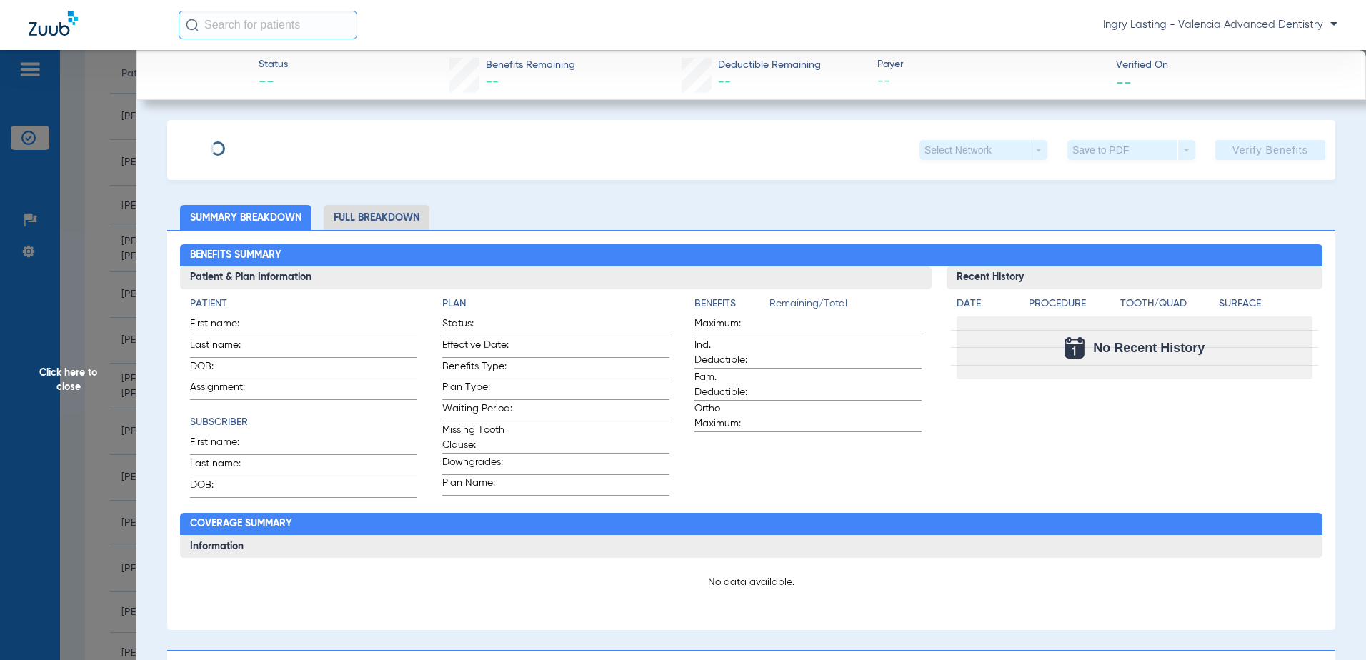
type input "Nicholas"
type input "Adragna"
type input "08/07/1978"
type input "000496162"
type input "C15047D021"
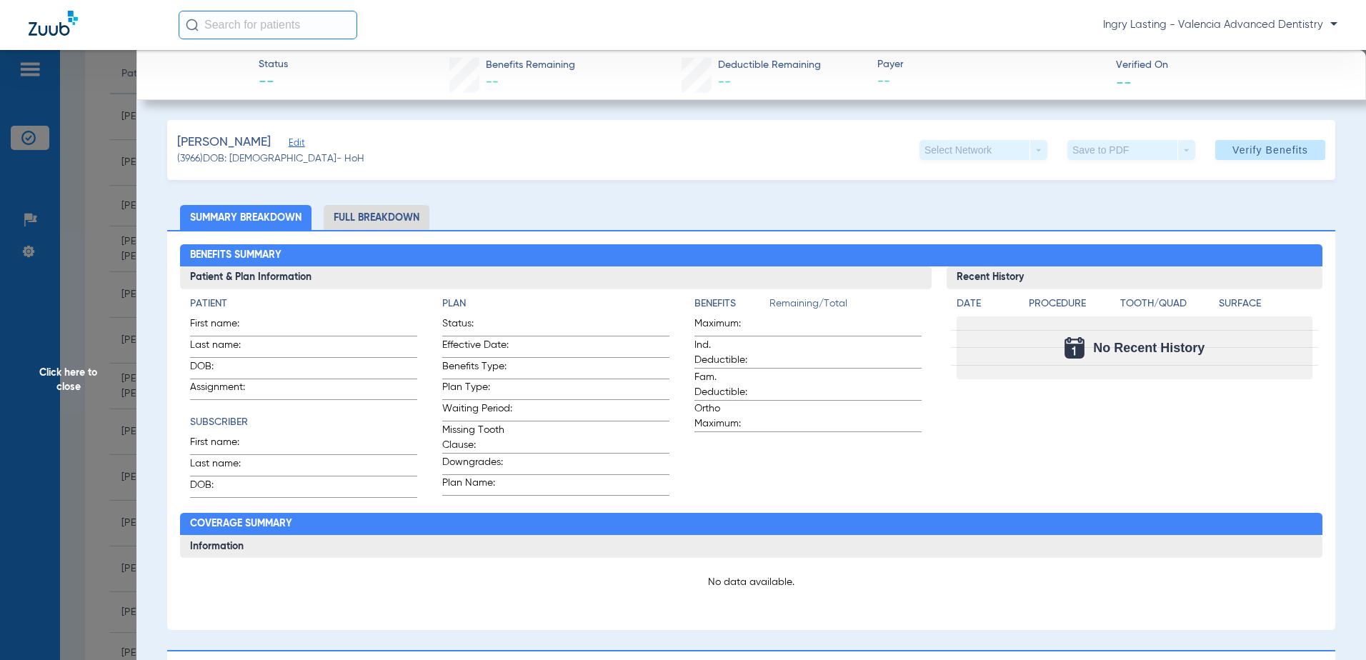
click at [301, 150] on span "Edit" at bounding box center [295, 145] width 13 height 14
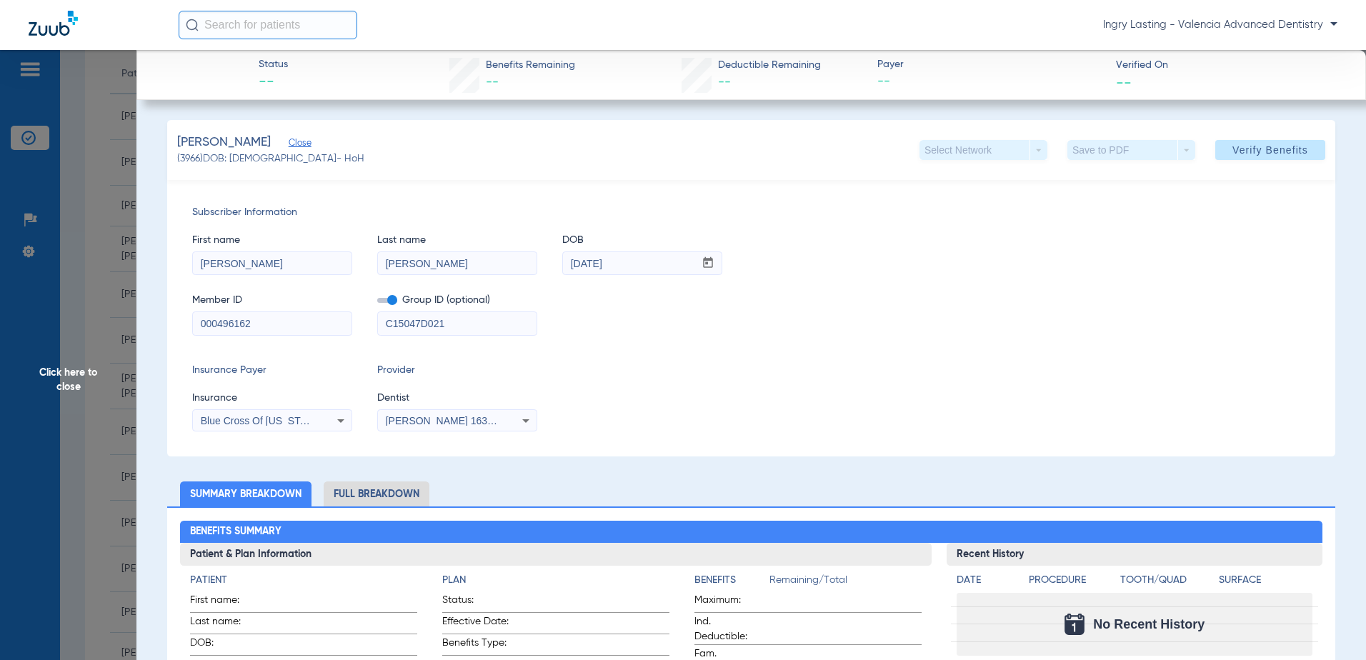
click at [385, 299] on span at bounding box center [387, 300] width 20 height 5
click at [377, 303] on input "checkbox" at bounding box center [377, 303] width 0 height 0
click at [1216, 142] on span at bounding box center [1270, 150] width 110 height 34
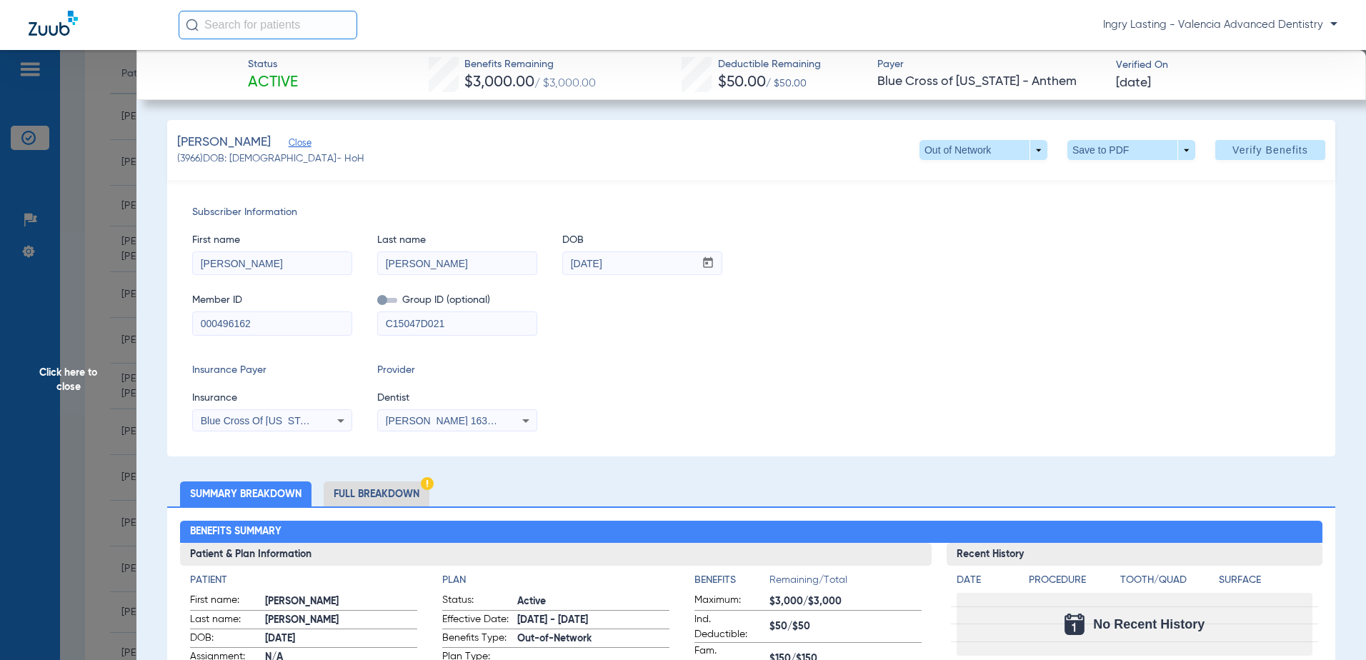
click at [73, 212] on span "Click here to close" at bounding box center [68, 380] width 136 height 660
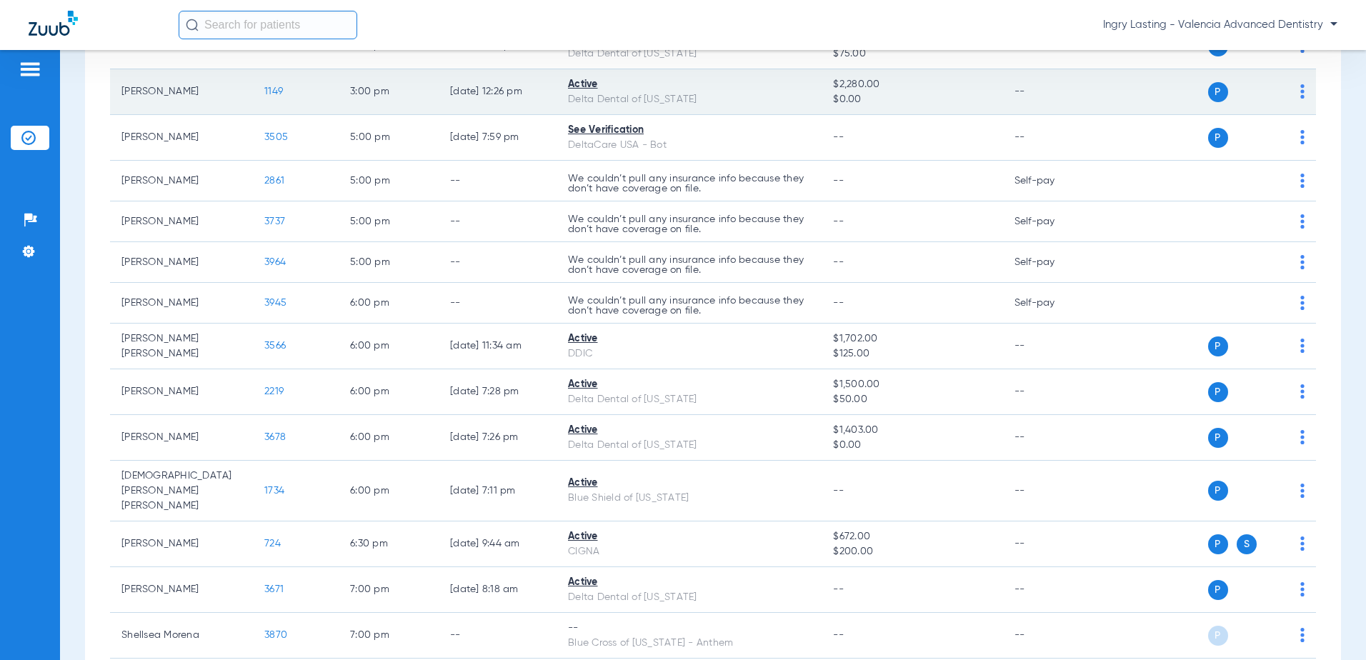
scroll to position [695, 0]
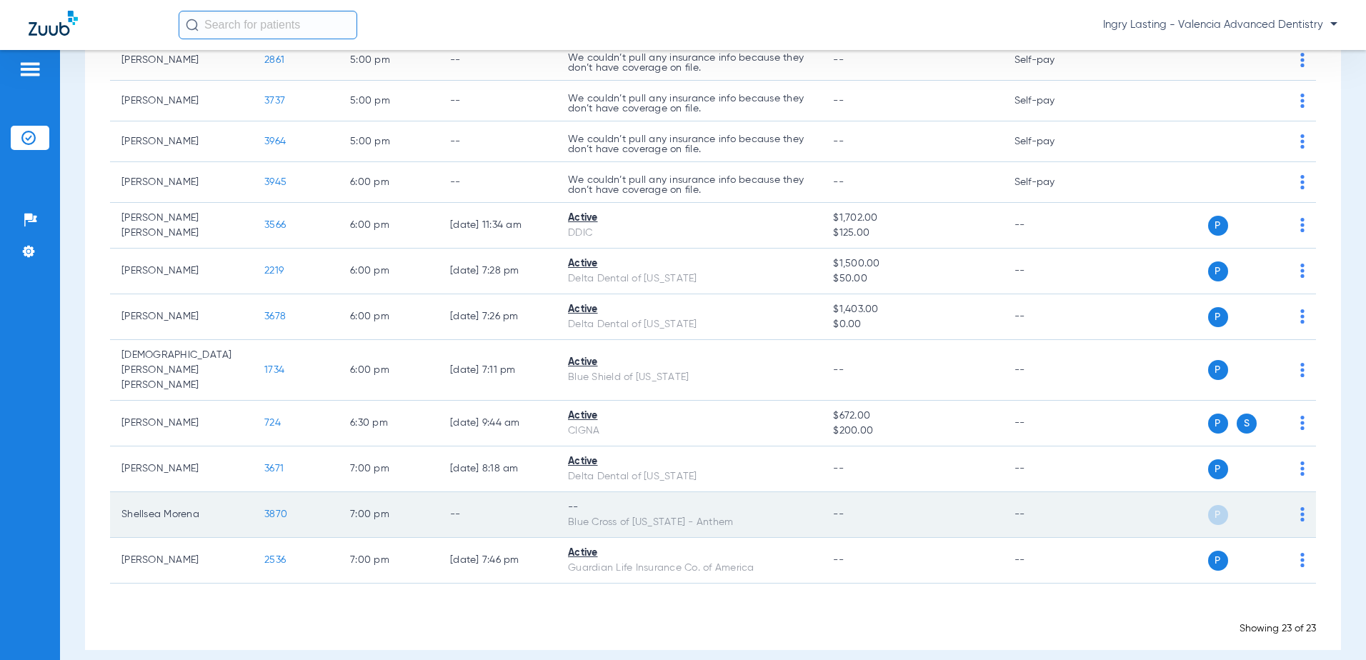
click at [281, 509] on span "3870" at bounding box center [275, 514] width 23 height 10
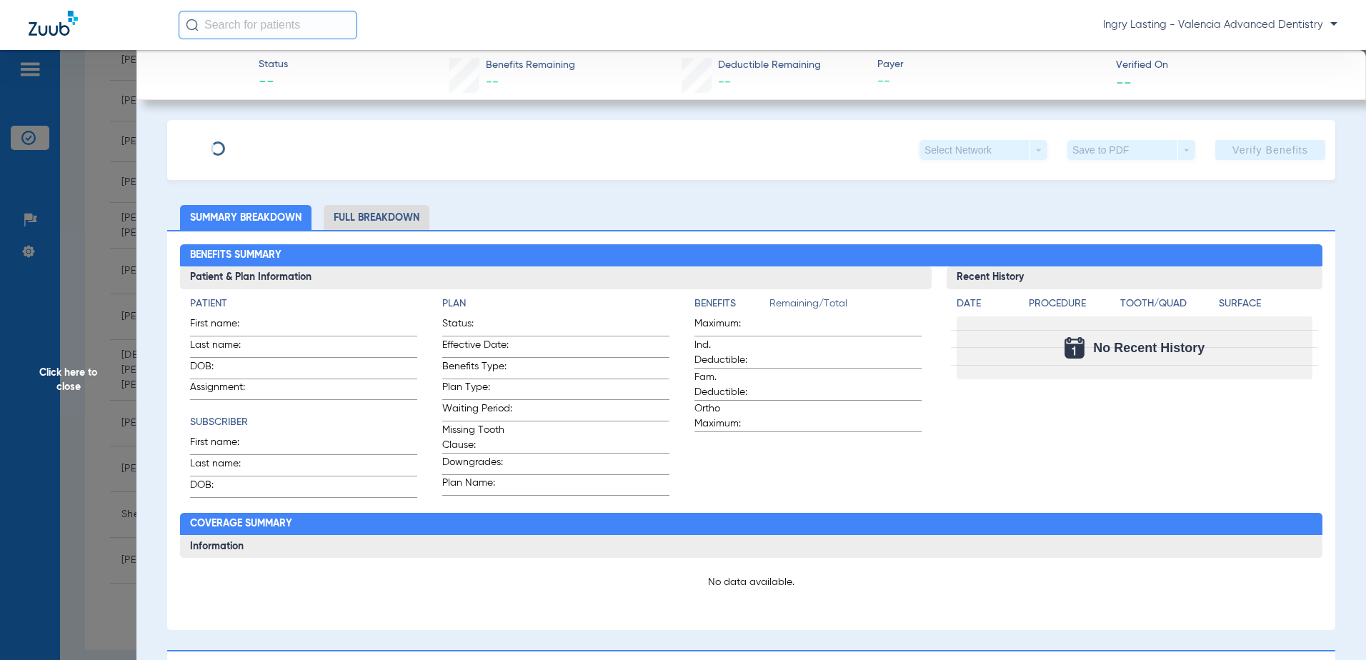
type input "Shellsea"
type input "Morena"
type input "[DATE]"
type input "217W15565"
type input "H258340002"
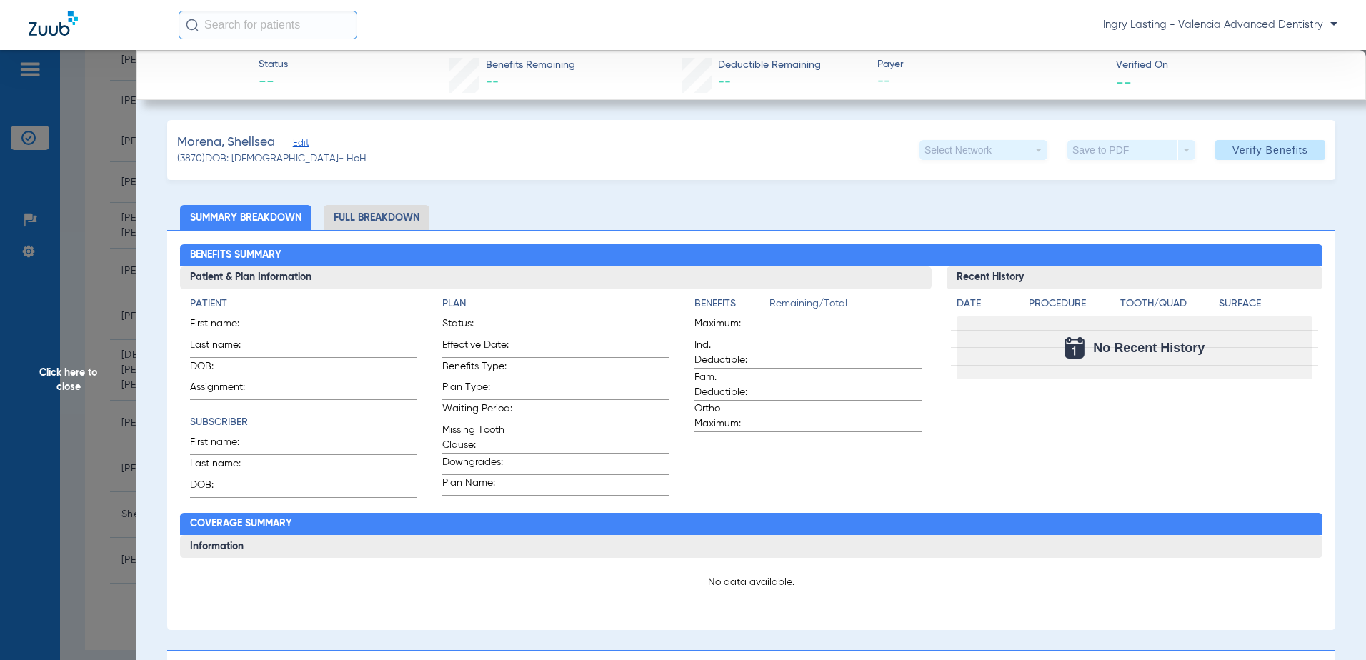
click at [294, 144] on span "Edit" at bounding box center [299, 145] width 13 height 14
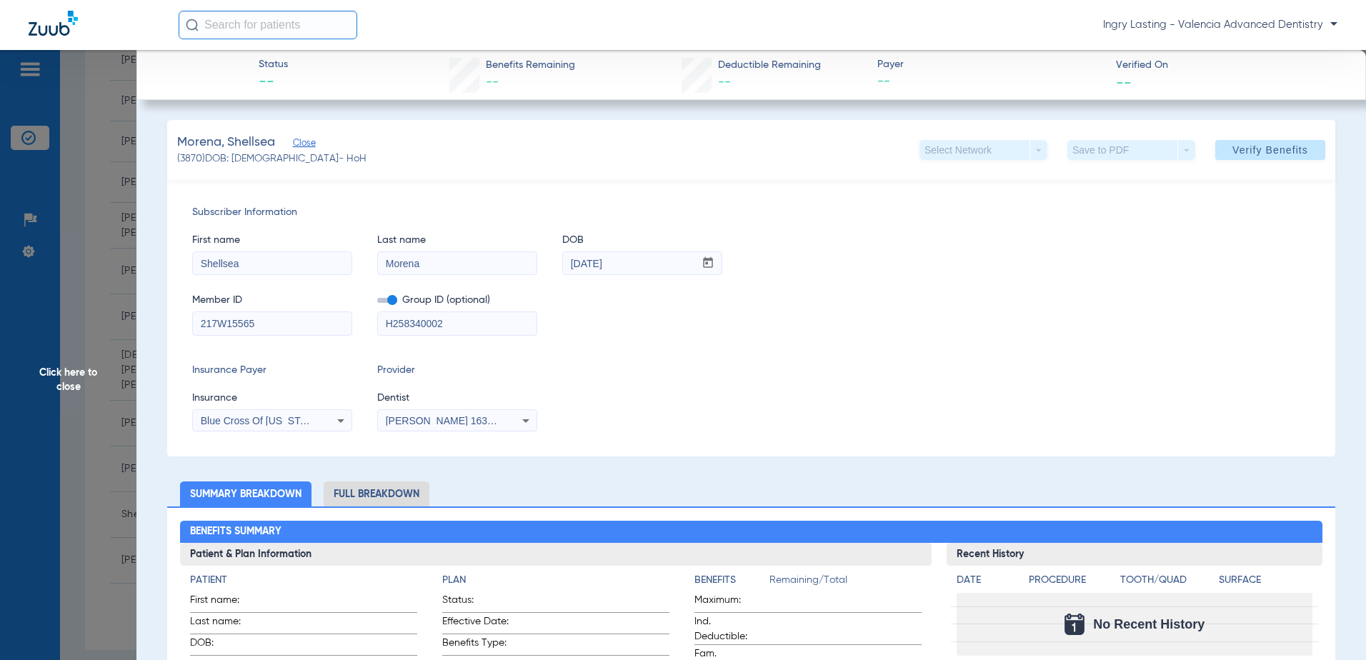
click at [399, 294] on span "Group ID (optional)" at bounding box center [457, 300] width 160 height 15
click at [389, 303] on span at bounding box center [387, 300] width 20 height 5
click at [377, 303] on input "checkbox" at bounding box center [377, 303] width 0 height 0
click at [270, 412] on div "Blue Cross Of [US_STATE] - Anthem" at bounding box center [272, 420] width 159 height 17
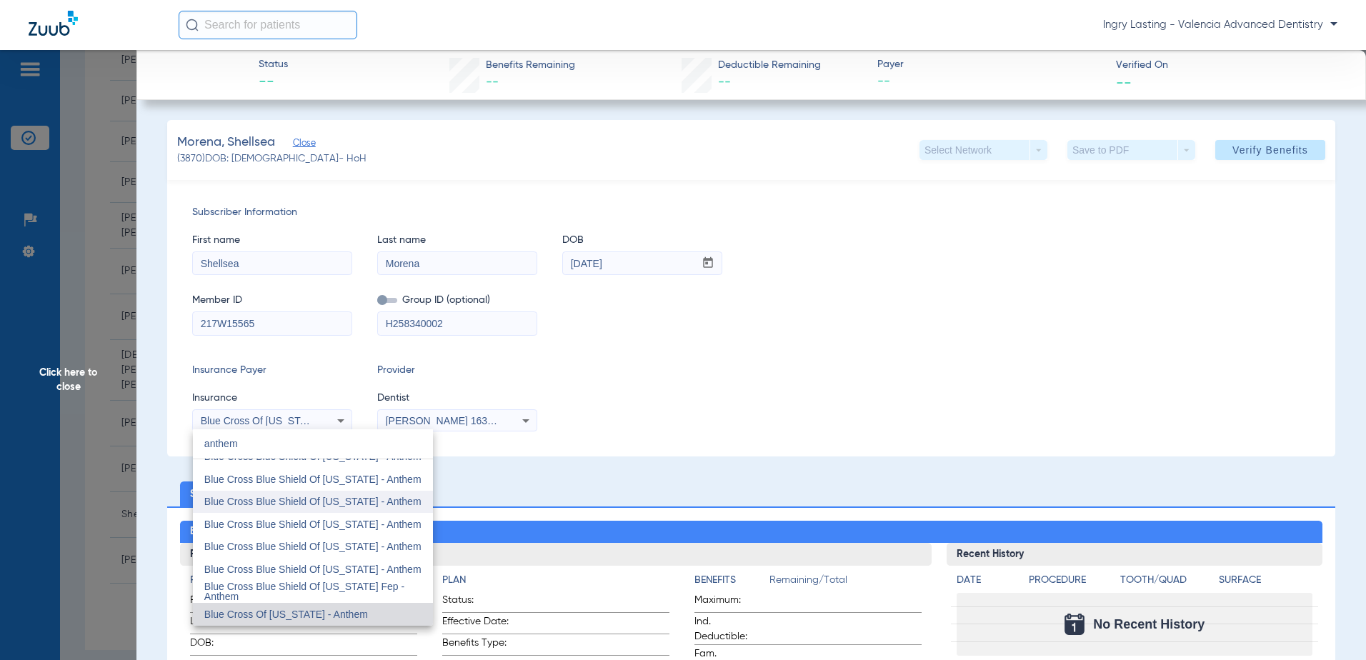
scroll to position [0, 0]
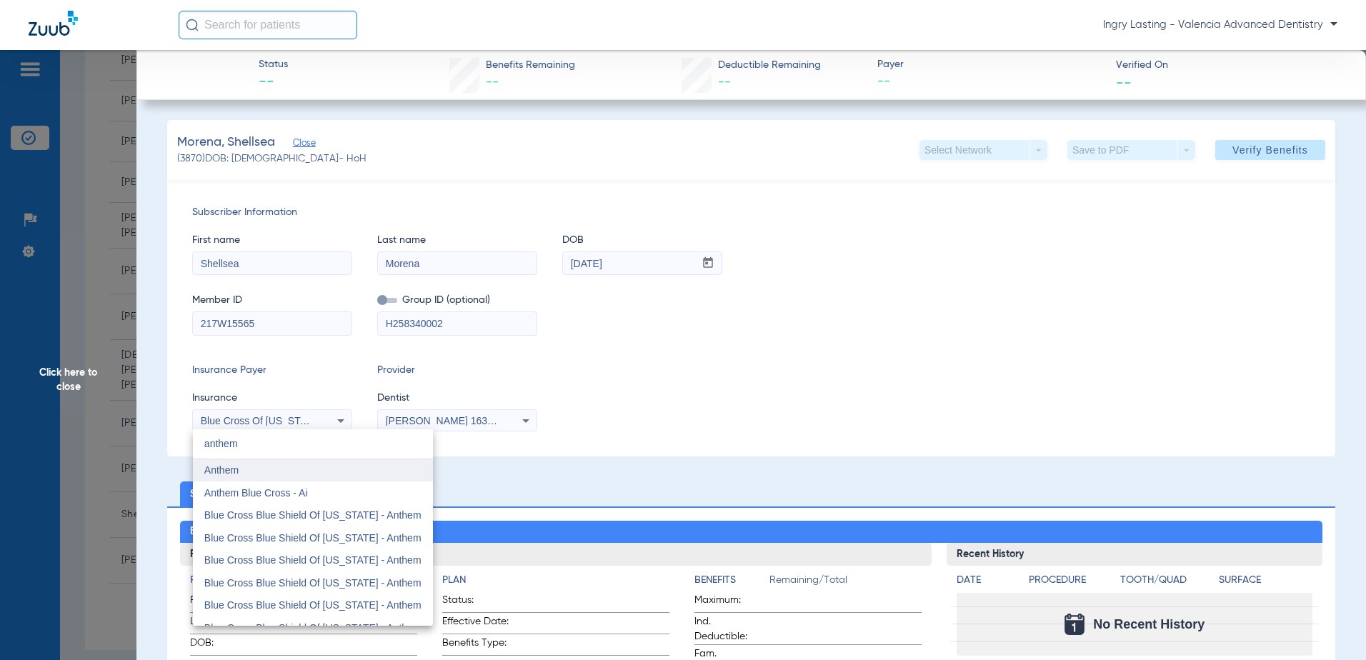
type input "anthem"
click at [315, 477] on mat-option "Anthem" at bounding box center [313, 470] width 240 height 23
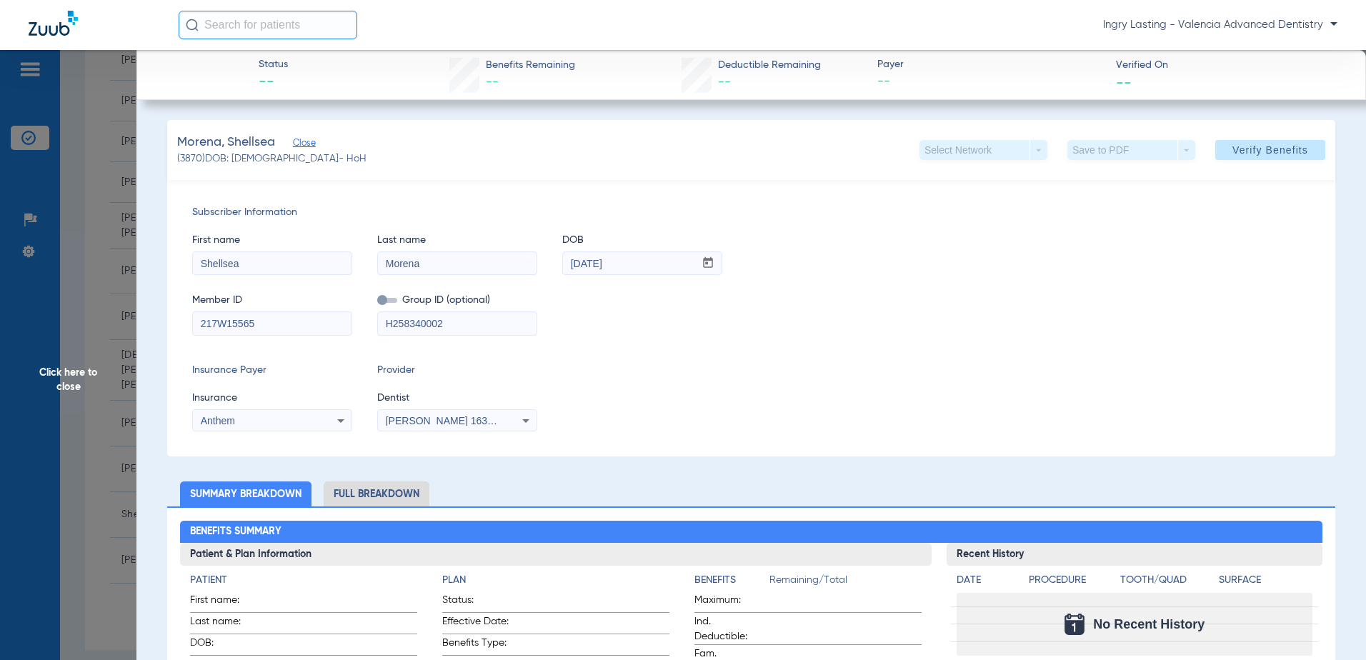
click at [402, 429] on mat-select "[PERSON_NAME] 1639402225" at bounding box center [457, 420] width 160 height 23
click at [404, 424] on span "[PERSON_NAME] 1639402225" at bounding box center [456, 420] width 141 height 11
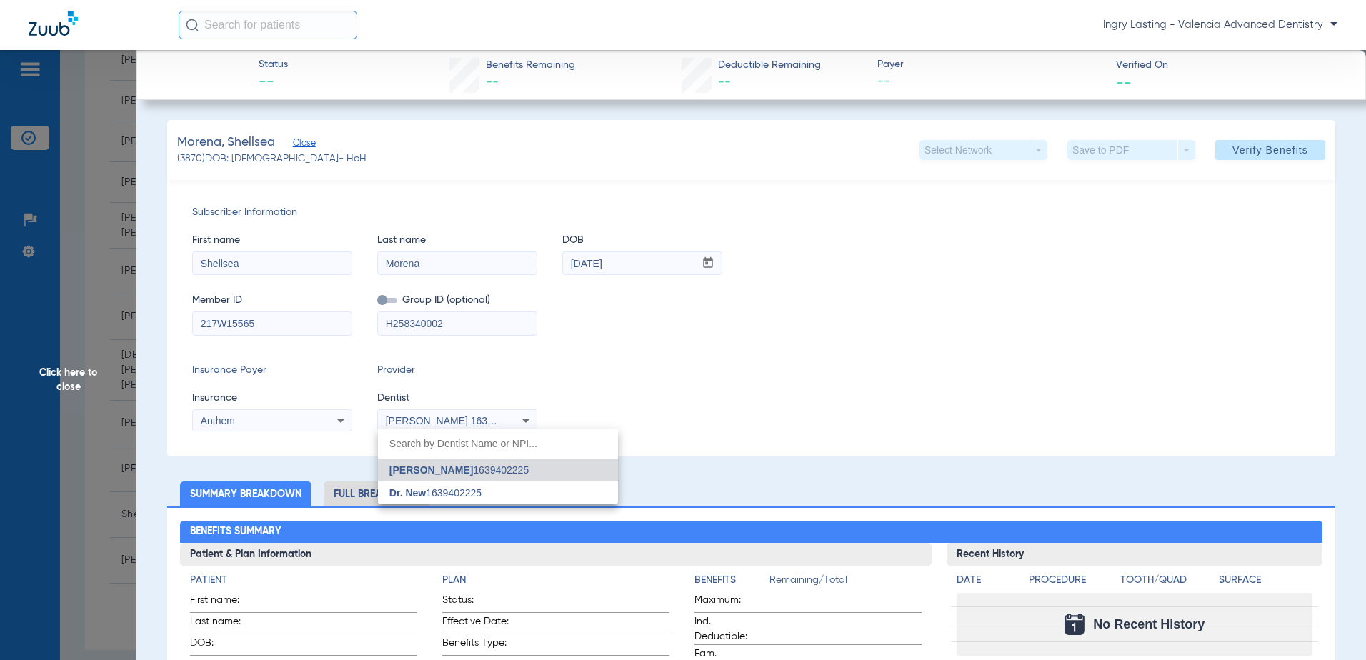
click at [404, 424] on div at bounding box center [683, 330] width 1366 height 660
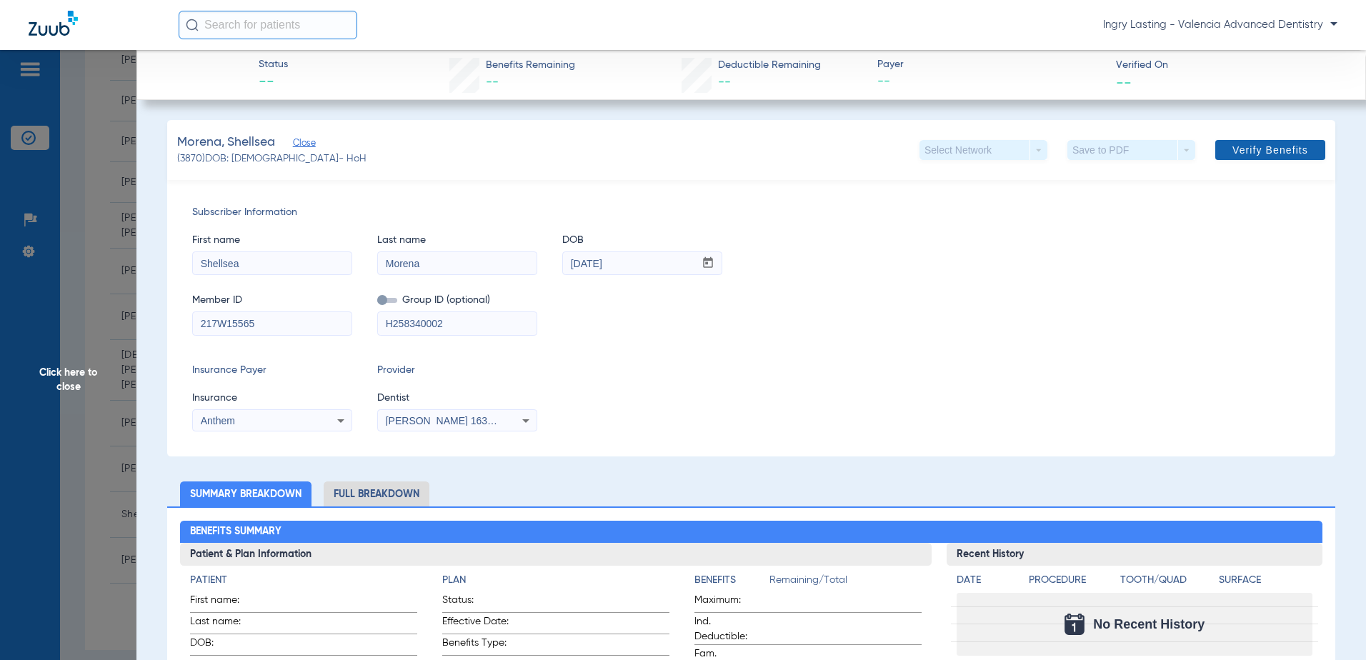
click at [1252, 153] on span "Verify Benefits" at bounding box center [1270, 149] width 76 height 11
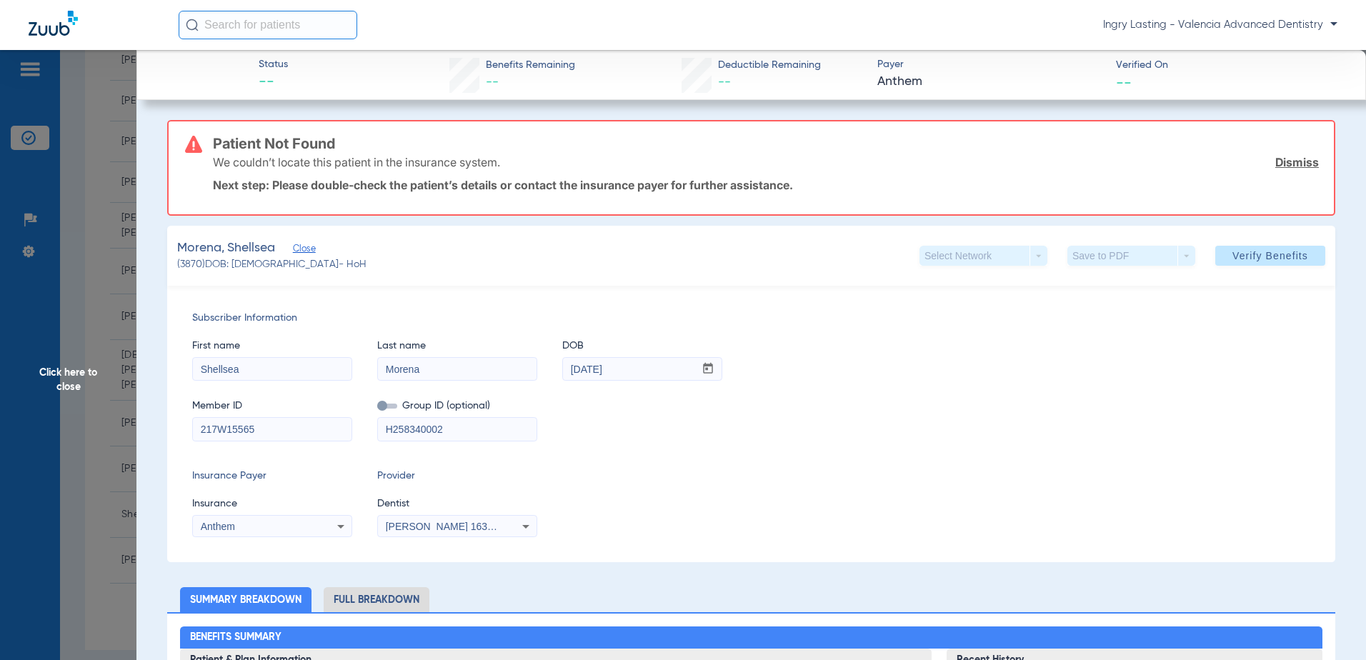
drag, startPoint x: 267, startPoint y: 423, endPoint x: 142, endPoint y: 439, distance: 126.0
drag, startPoint x: 439, startPoint y: 374, endPoint x: 363, endPoint y: 373, distance: 76.4
click at [363, 373] on div "First name [PERSON_NAME] Last name Morena DOB mm / dd / yyyy [DATE]" at bounding box center [751, 353] width 1118 height 55
drag, startPoint x: 251, startPoint y: 373, endPoint x: 182, endPoint y: 372, distance: 68.6
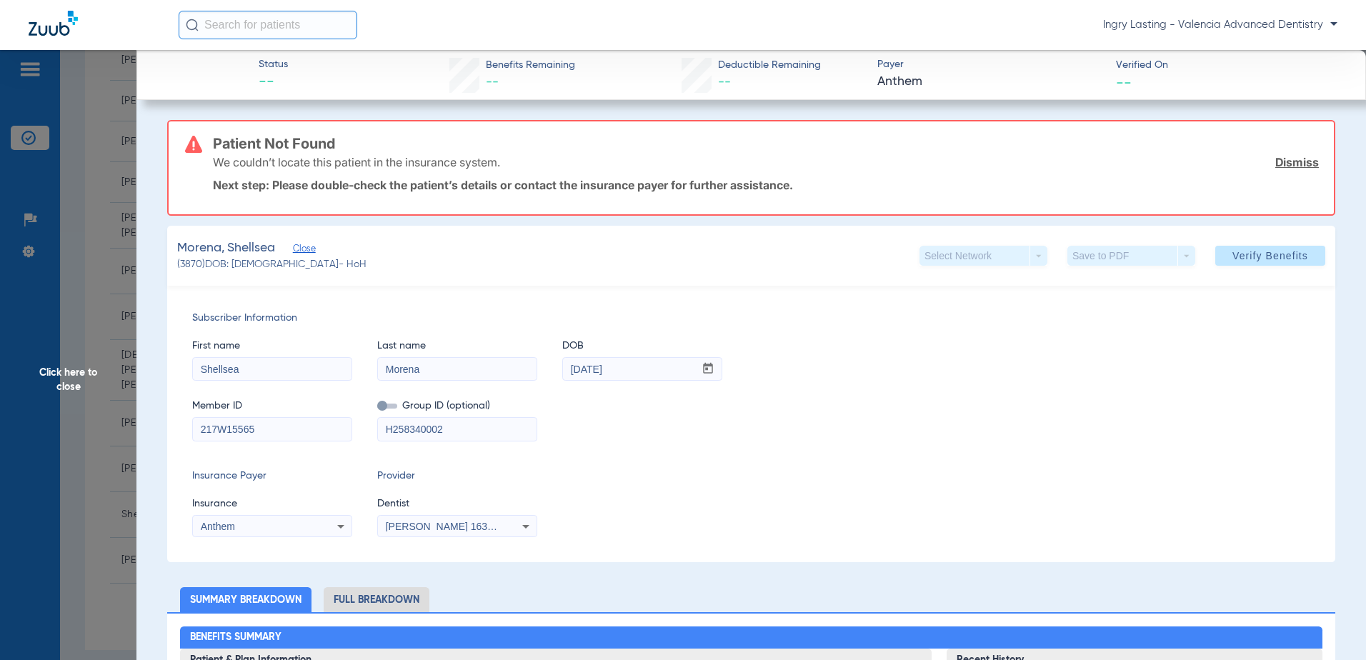
click at [182, 372] on div "Subscriber Information First name Shellsea Last name Morena DOB mm / dd / yyyy …" at bounding box center [751, 424] width 1168 height 276
drag, startPoint x: 640, startPoint y: 365, endPoint x: 540, endPoint y: 368, distance: 100.0
click at [540, 368] on div "First name [PERSON_NAME] Last name Morena DOB mm / dd / yyyy [DATE]" at bounding box center [751, 353] width 1118 height 55
click at [118, 319] on span "Click here to close" at bounding box center [68, 380] width 136 height 660
